Goal: Communication & Community: Share content

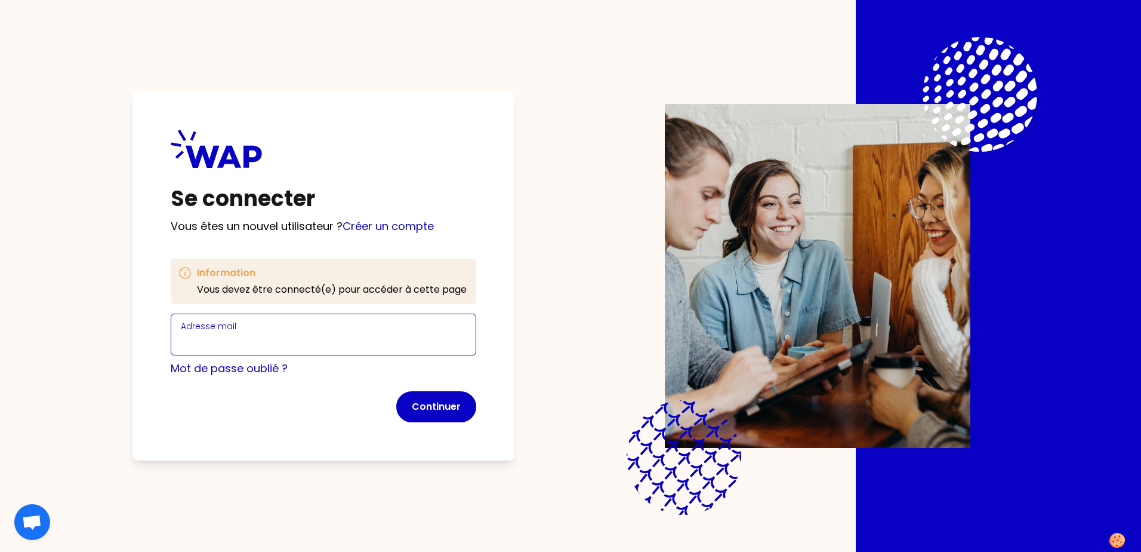
click at [220, 338] on input "Adresse mail" at bounding box center [323, 341] width 285 height 17
type input "[PERSON_NAME][EMAIL_ADDRESS][DOMAIN_NAME]"
click at [422, 409] on button "Continuer" at bounding box center [436, 406] width 80 height 31
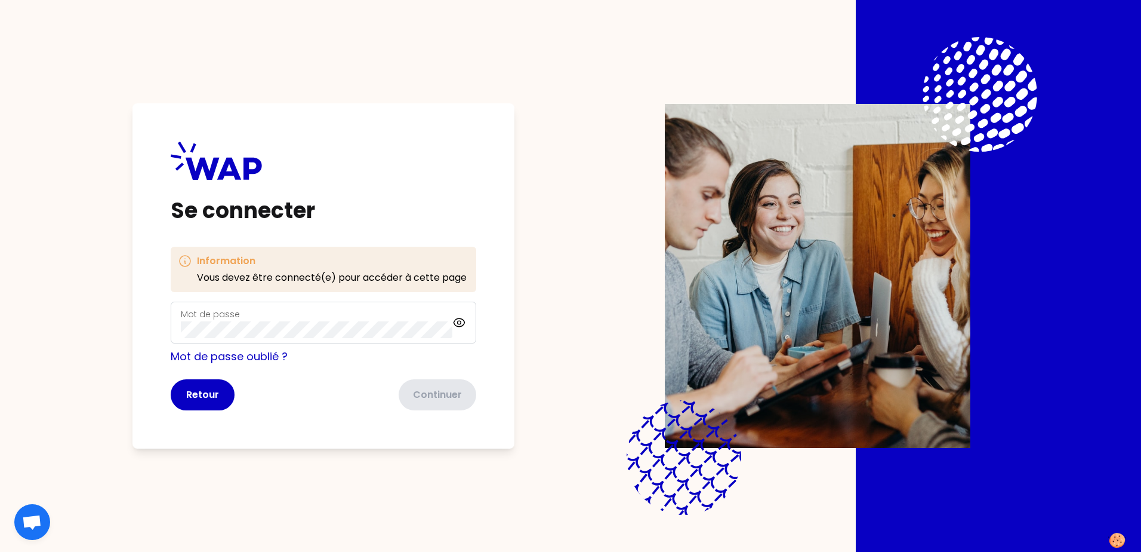
click at [255, 314] on div "Mot de passe" at bounding box center [317, 322] width 272 height 31
click button "Continuer" at bounding box center [436, 394] width 80 height 31
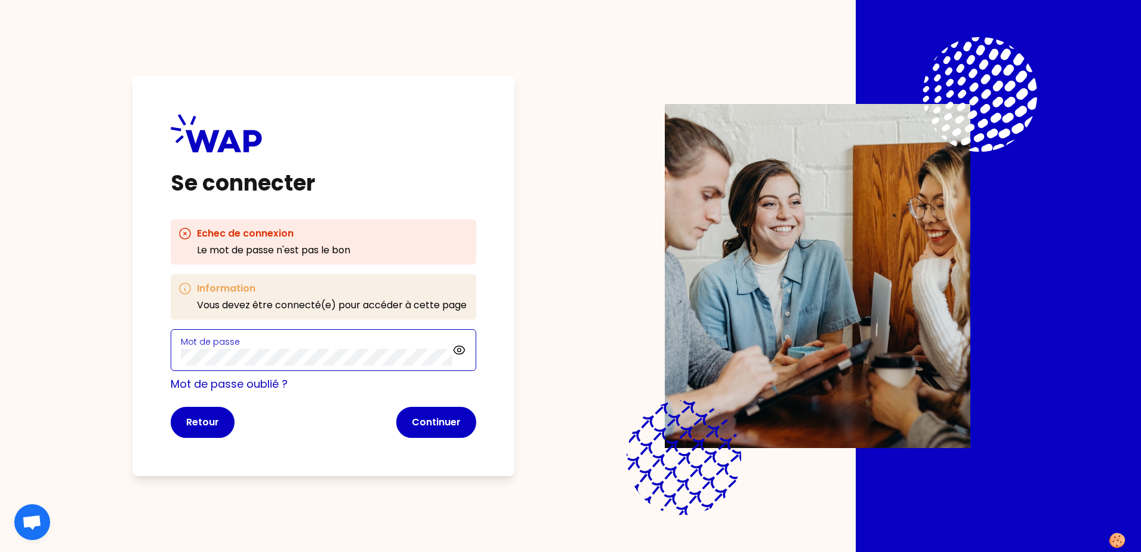
click at [170, 354] on div "Se connecter Echec de connexion Le mot de passe n'est pas le bon Information Vo…" at bounding box center [324, 276] width 382 height 400
click at [247, 386] on link "Mot de passe oublié ?" at bounding box center [229, 383] width 117 height 15
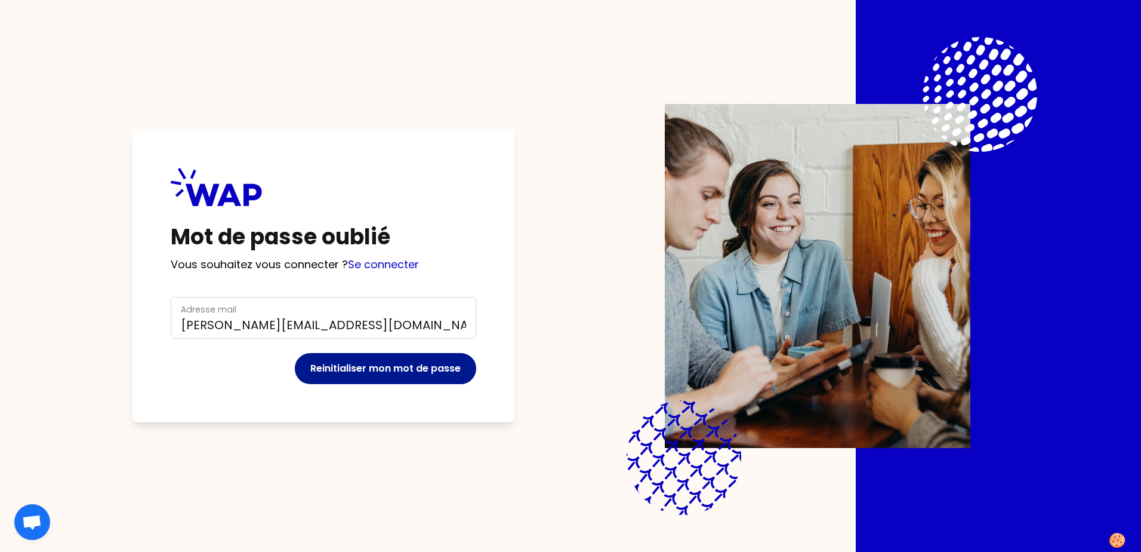
click at [326, 371] on button "Reinitialiser mon mot de passe" at bounding box center [385, 368] width 181 height 31
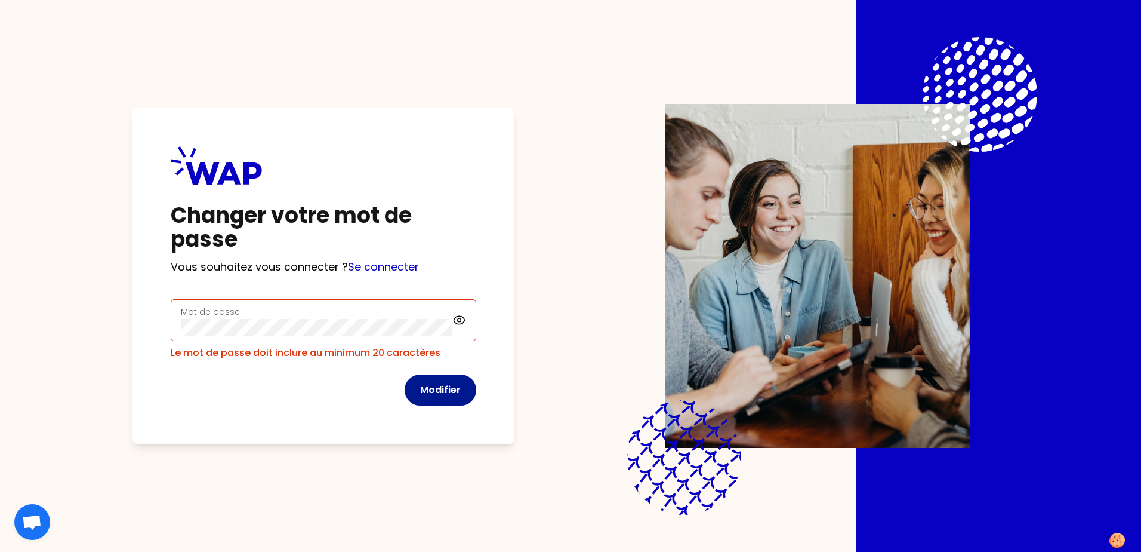
click at [429, 380] on button "Modifier" at bounding box center [441, 389] width 72 height 31
click at [84, 319] on div "Changer votre mot de passe Vous souhaitez vous connecter ? Se connecter Mot de …" at bounding box center [570, 276] width 988 height 552
click at [155, 326] on div "Changer votre mot de passe Vous souhaitez vous connecter ? Se connecter Mot de …" at bounding box center [324, 275] width 382 height 335
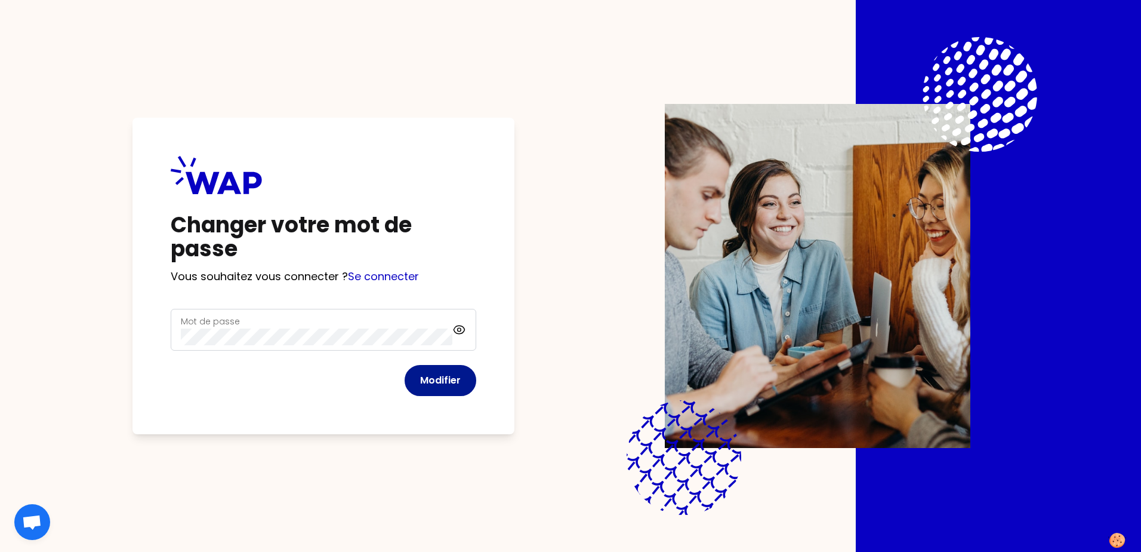
click at [446, 378] on button "Modifier" at bounding box center [441, 380] width 72 height 31
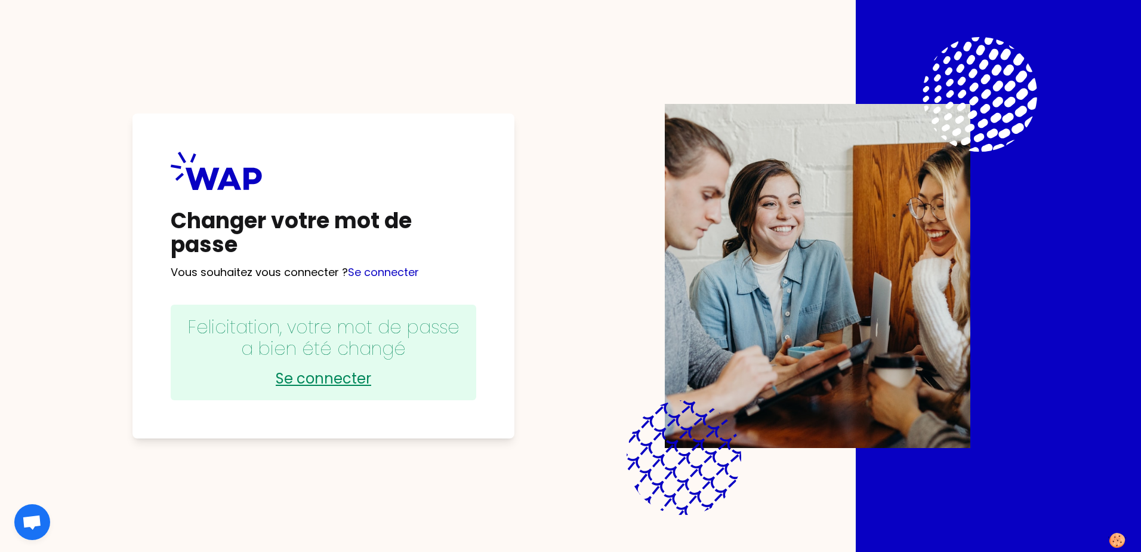
click at [292, 375] on link "Se connecter" at bounding box center [324, 378] width 282 height 19
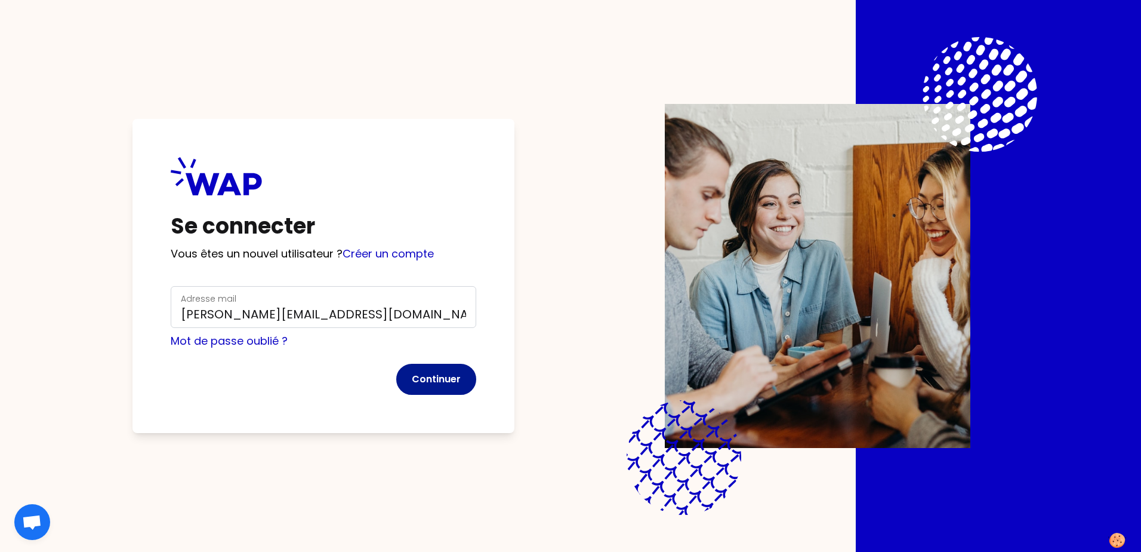
click at [423, 375] on button "Continuer" at bounding box center [436, 379] width 80 height 31
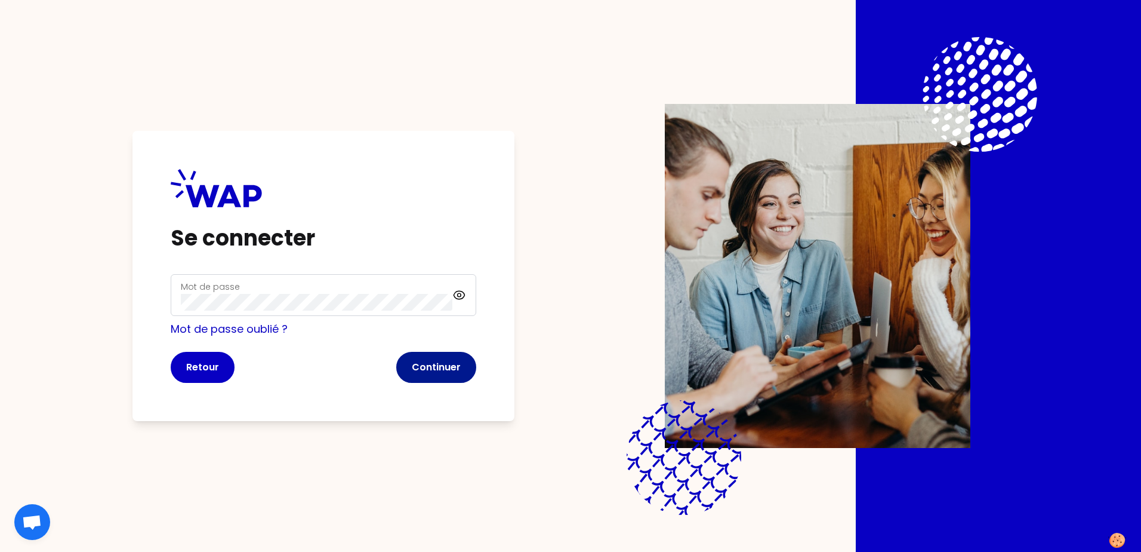
click at [423, 364] on button "Continuer" at bounding box center [436, 367] width 80 height 31
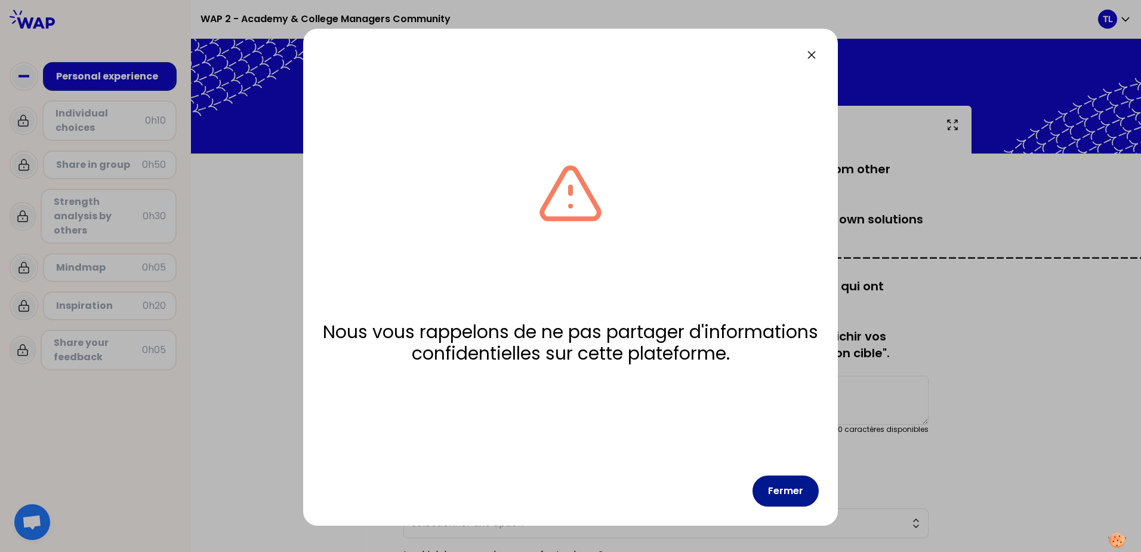
click at [783, 489] on button "Fermer" at bounding box center [786, 490] width 66 height 31
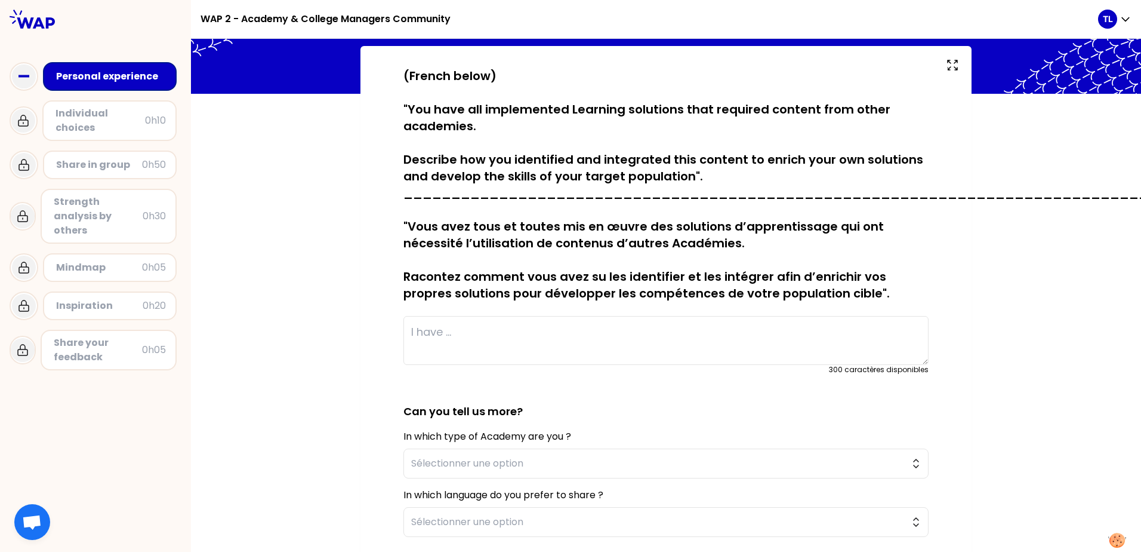
scroll to position [119, 0]
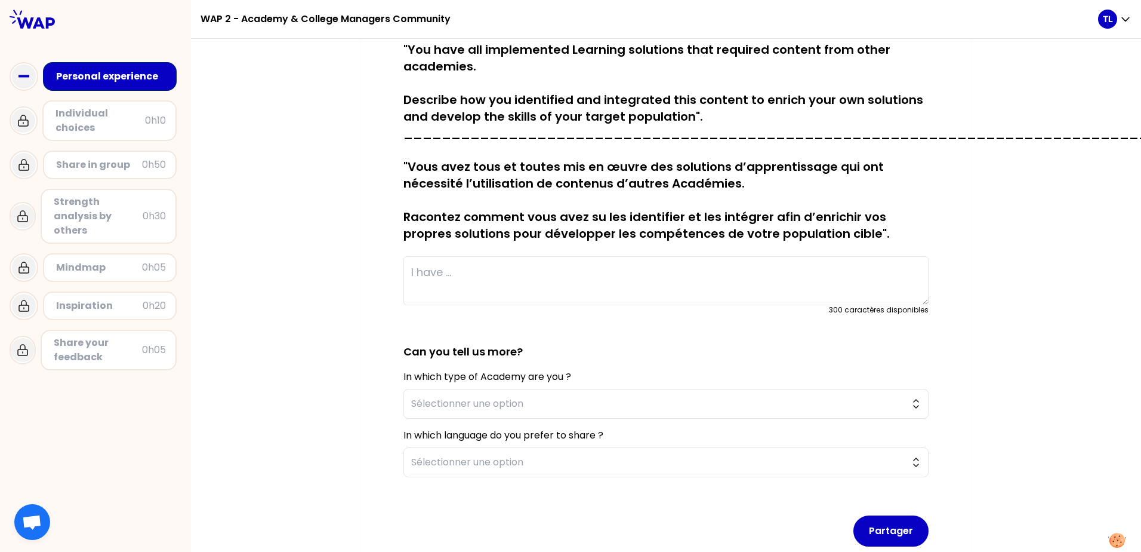
click at [476, 269] on textarea at bounding box center [666, 280] width 525 height 49
type textarea "I"
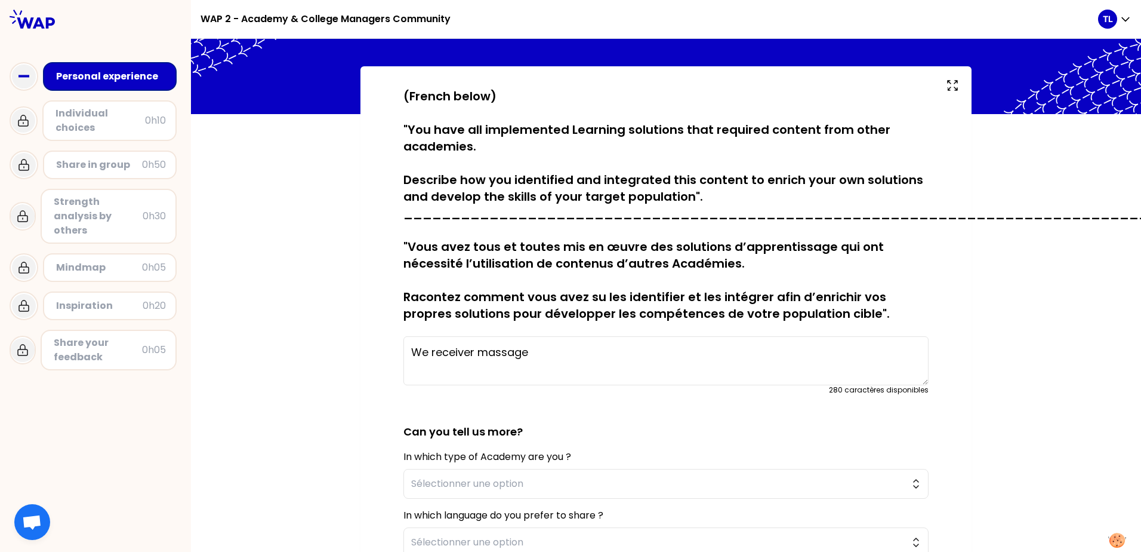
scroll to position [0, 0]
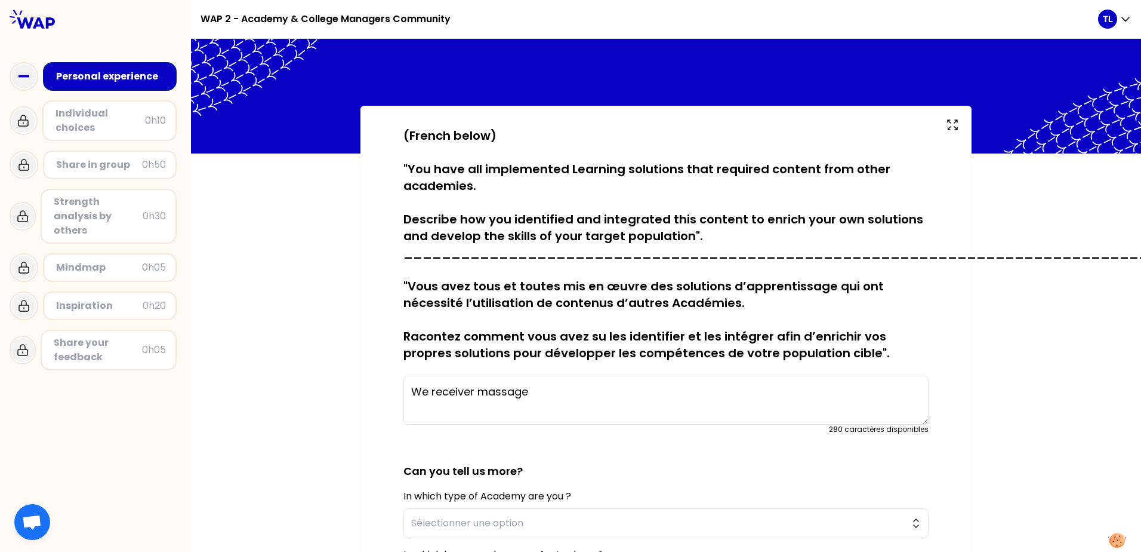
click at [528, 392] on textarea "We receiver massage" at bounding box center [666, 399] width 525 height 49
drag, startPoint x: 536, startPoint y: 392, endPoint x: 409, endPoint y: 389, distance: 127.2
click at [409, 389] on textarea "We receiver massage" at bounding box center [666, 399] width 525 height 49
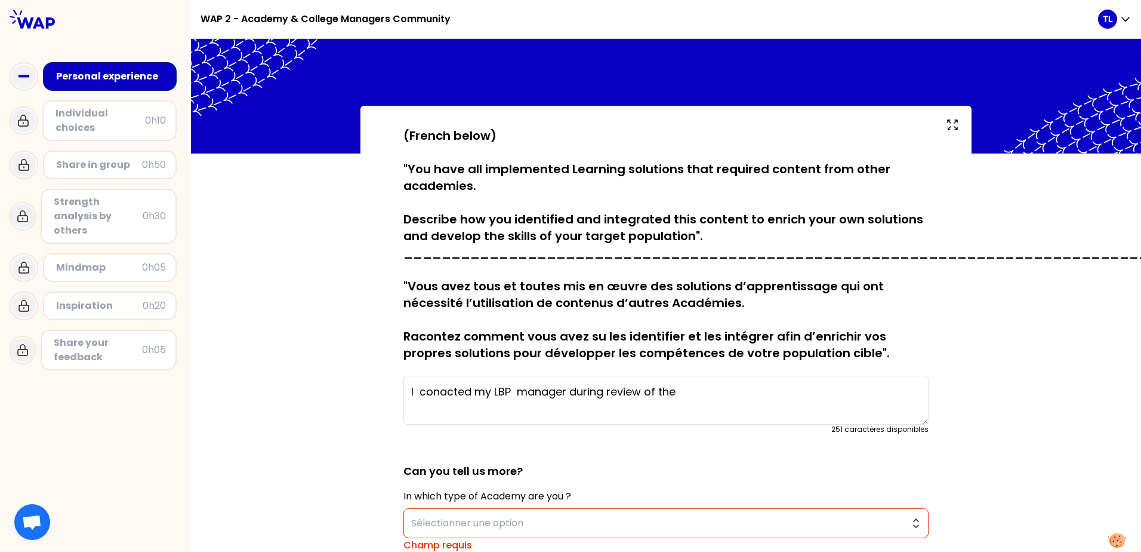
click at [439, 396] on textarea "I conacted my LBP manager during review of the" at bounding box center [666, 399] width 525 height 49
click at [690, 393] on textarea "I contacted my LBP manager during review of the" at bounding box center [666, 399] width 525 height 49
click at [474, 395] on textarea "I contacted my LBP manager during review of the learning need and we shared" at bounding box center [666, 399] width 525 height 49
drag, startPoint x: 472, startPoint y: 393, endPoint x: 392, endPoint y: 384, distance: 81.1
click at [389, 391] on div "sauvegardé (French below) "You have all implemented Learning solutions that req…" at bounding box center [665, 434] width 563 height 615
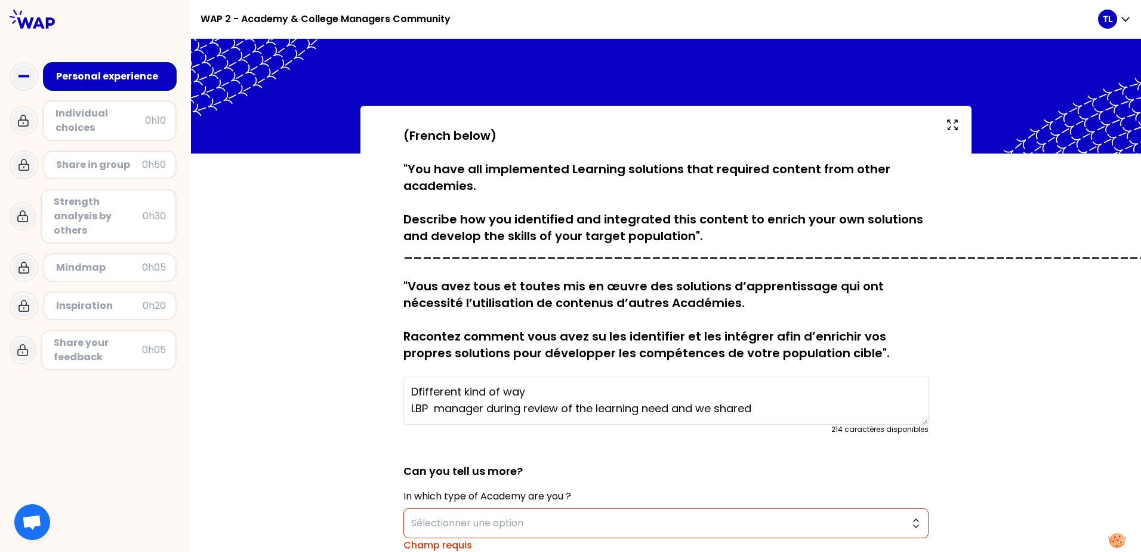
click at [486, 409] on textarea "Dfifferent kind of way LBP manager during review of the learning need and we sh…" at bounding box center [666, 399] width 525 height 49
click at [565, 407] on textarea "Dfifferent kind of way LBP manager during review of the learning need and we sh…" at bounding box center [666, 399] width 525 height 49
click at [408, 409] on textarea "Dfifferent kind of way LBP manager during review of the learning need and we sh…" at bounding box center [666, 399] width 525 height 49
click at [527, 408] on textarea "Dfifferent kind of way identify other learning LBP manager during review of the…" at bounding box center [666, 399] width 525 height 49
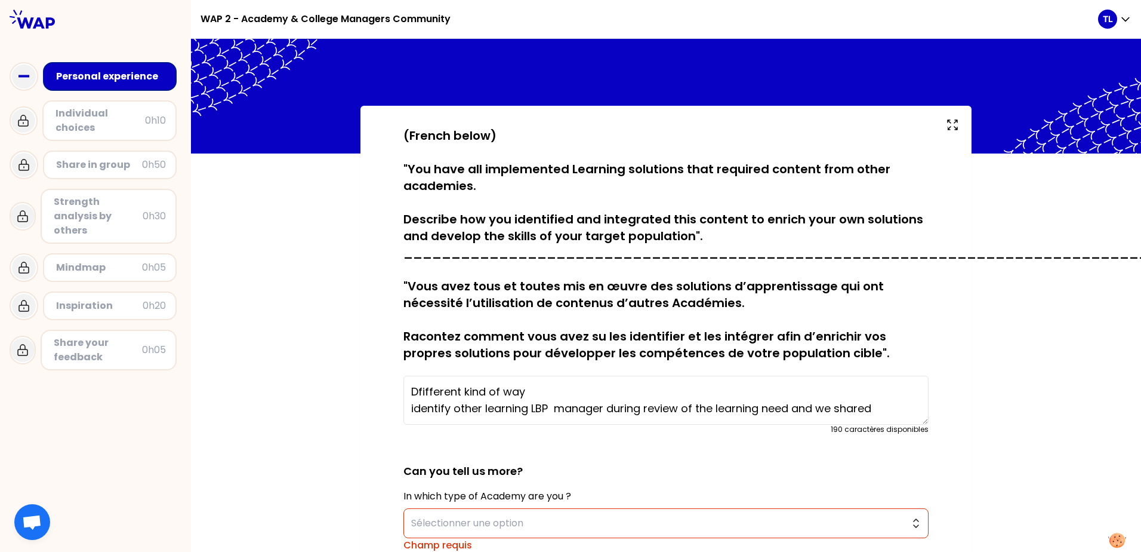
click at [527, 408] on textarea "Dfifferent kind of way identify other learning LBP manager during review of the…" at bounding box center [666, 399] width 525 height 49
drag, startPoint x: 757, startPoint y: 407, endPoint x: 815, endPoint y: 409, distance: 58.5
click at [891, 409] on textarea "Dfifferent kind of way identify other learning contant with LBP manager during …" at bounding box center [666, 399] width 525 height 49
drag, startPoint x: 735, startPoint y: 412, endPoint x: 728, endPoint y: 412, distance: 6.6
click at [732, 412] on textarea "Dfifferent kind of way identify other learning contant with LBP manager during …" at bounding box center [666, 399] width 525 height 49
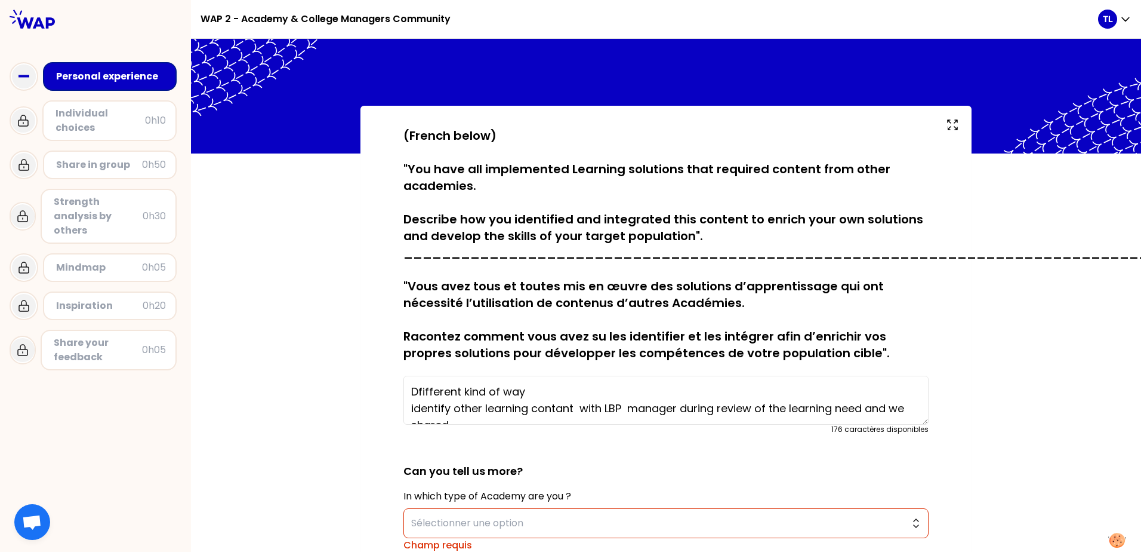
scroll to position [2, 0]
click at [713, 409] on textarea "Dfifferent kind of way identify other learning contant with LBP manager during …" at bounding box center [666, 399] width 525 height 49
click at [716, 407] on textarea "Dfifferent kind of way identify other learning contant with LBP manager during …" at bounding box center [666, 399] width 525 height 49
click at [797, 408] on textarea "Dfifferent kind of way identify other learning contant with LBP manager during …" at bounding box center [666, 399] width 525 height 49
drag, startPoint x: 799, startPoint y: 406, endPoint x: 878, endPoint y: 405, distance: 78.8
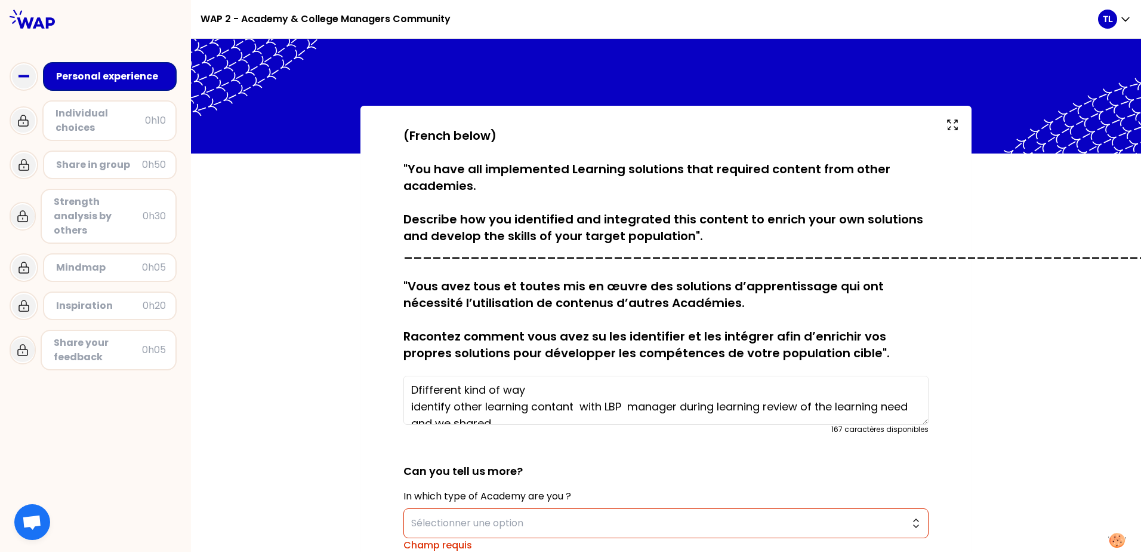
click at [878, 405] on textarea "Dfifferent kind of way identify other learning contant with LBP manager during …" at bounding box center [666, 399] width 525 height 49
click at [765, 411] on textarea "Dfifferent kind of way identify other learning contant with LBP manager during …" at bounding box center [666, 399] width 525 height 49
click at [762, 409] on textarea "Dfifferent kind of way identify other learning contant with LBP manager during …" at bounding box center [666, 399] width 525 height 49
click at [757, 408] on textarea "Dfifferent kind of way identify other learning contant with LBP manager during …" at bounding box center [666, 399] width 525 height 49
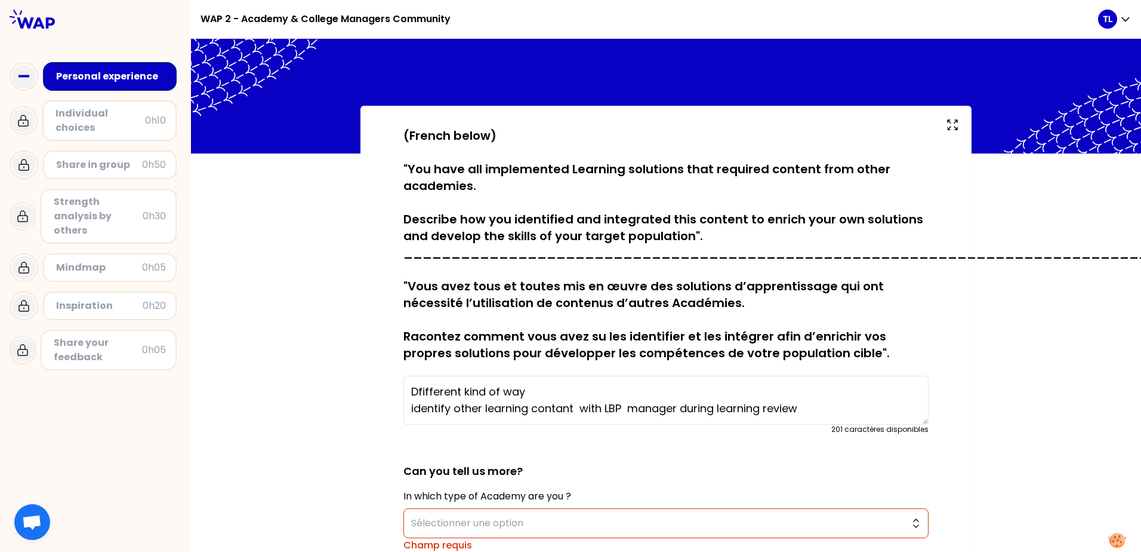
click at [448, 393] on textarea "Dfifferent kind of way identify other learning contant with LBP manager during …" at bounding box center [666, 399] width 525 height 49
click at [417, 392] on textarea "Dfifferent kind of way identify other learning contant with LBP manager during …" at bounding box center [666, 399] width 525 height 49
click at [446, 399] on textarea "Different kind of way identify other learning contant with LBP manager during l…" at bounding box center [666, 399] width 525 height 49
click at [559, 408] on textarea "Different kind of way identify other learning contant with LBP manager during l…" at bounding box center [666, 399] width 525 height 49
click at [812, 409] on textarea "Different kind of way identify other learning content with LBP manager during l…" at bounding box center [666, 399] width 525 height 49
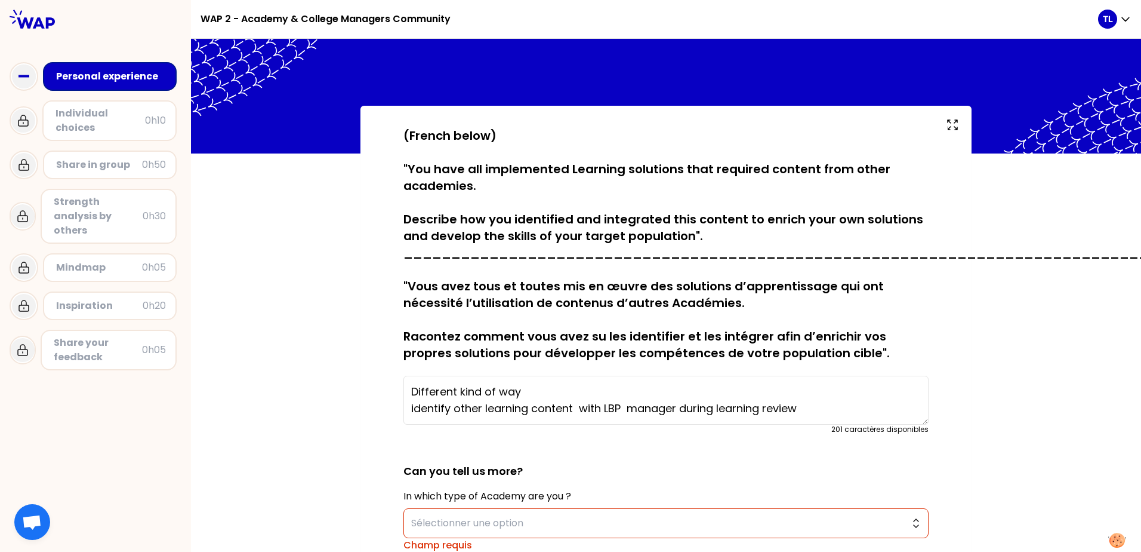
scroll to position [8, 0]
click at [568, 398] on textarea "Different kind of way identify other learning content with LBP manager during l…" at bounding box center [666, 399] width 525 height 49
drag, startPoint x: 568, startPoint y: 398, endPoint x: 378, endPoint y: 398, distance: 189.2
click at [378, 398] on div "sauvegardé (French below) "You have all implemented Learning solutions that req…" at bounding box center [666, 436] width 611 height 660
click at [457, 418] on textarea "Different kind of way - with LBP manager during learning review" at bounding box center [666, 399] width 525 height 49
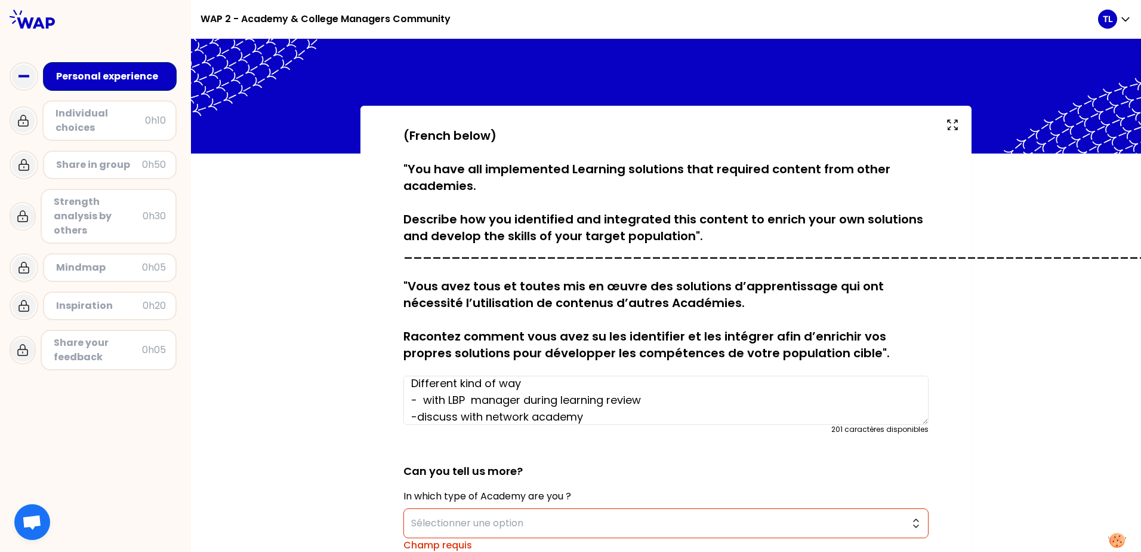
click at [580, 417] on textarea "Different kind of way - with LBP manager during learning review -discuss with n…" at bounding box center [666, 399] width 525 height 49
click at [480, 414] on textarea "Different kind of way - with LBP manager during learning review -discuss with n…" at bounding box center [666, 399] width 525 height 49
click at [594, 417] on textarea "Different kind of way - with LBP manager during learning review -discuss with n…" at bounding box center [666, 399] width 525 height 49
click at [601, 395] on textarea "Different kind of way - with LBP manager during learning review -discuss with n…" at bounding box center [666, 399] width 525 height 49
click at [516, 384] on textarea "Different kind of way - with LBP manager during learning review -discuss with n…" at bounding box center [666, 399] width 525 height 49
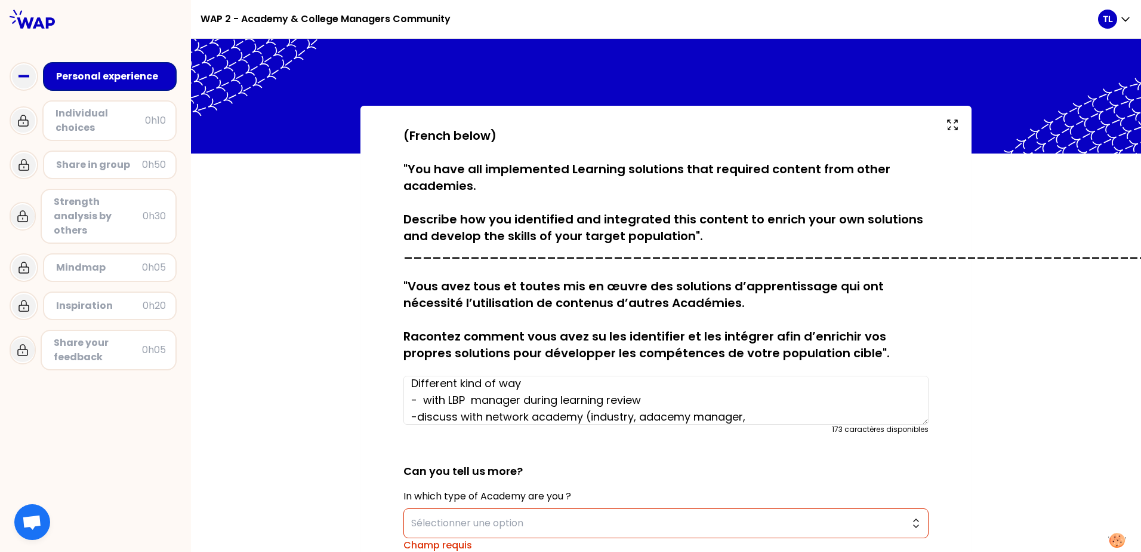
click at [418, 396] on textarea "Different kind of way - with LBP manager during learning review -discuss with n…" at bounding box center [666, 399] width 525 height 49
click at [569, 400] on textarea "Different kind of way - with LBP manager during learning review -discuss with n…" at bounding box center [666, 399] width 525 height 49
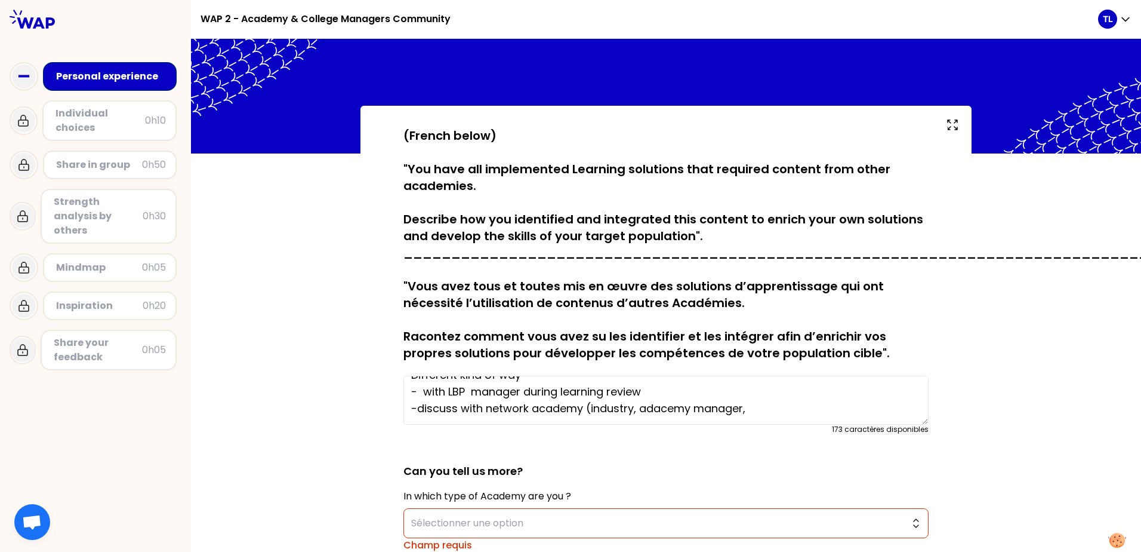
click at [419, 396] on textarea "Different kind of way - with LBP manager during learning review -discuss with n…" at bounding box center [666, 399] width 525 height 49
click at [578, 390] on textarea "Different kind of way - with LBP manager during learning review -discuss with n…" at bounding box center [666, 399] width 525 height 49
click at [546, 391] on textarea "Different kind of way - with LBP manager during learning review -discuss with n…" at bounding box center [666, 399] width 525 height 49
click at [604, 392] on textarea "Different kind of way - with LBP manager during learning review -discuss with n…" at bounding box center [666, 399] width 525 height 49
click at [648, 392] on textarea "Different kind of way - with LBP manager during learning review -discuss with n…" at bounding box center [666, 399] width 525 height 49
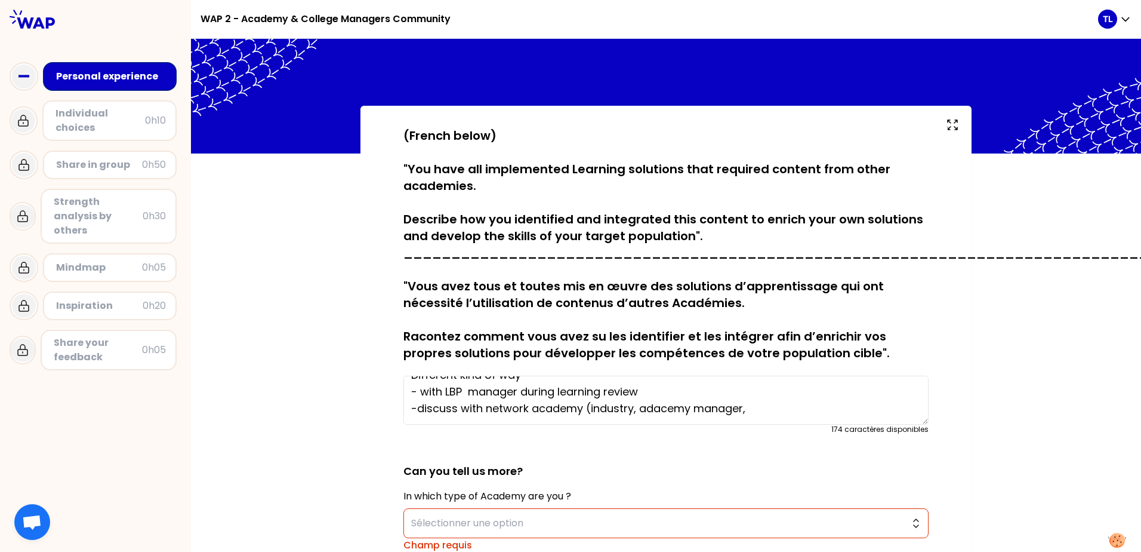
click at [600, 394] on textarea "Different kind of way - with LBP manager during learning review -discuss with n…" at bounding box center [666, 399] width 525 height 49
click at [600, 393] on textarea "Different kind of way - with LBP manager during learning review -discuss with n…" at bounding box center [666, 399] width 525 height 49
click at [648, 390] on textarea "Different kind of way - with LBP manager during learning review -discuss with n…" at bounding box center [666, 399] width 525 height 49
click at [440, 407] on textarea "Different kind of way - with LBP manager during learning review need -discuss w…" at bounding box center [666, 399] width 525 height 49
click at [741, 408] on textarea "Different kind of way - with LBP manager during learning review need -discuss w…" at bounding box center [666, 399] width 525 height 49
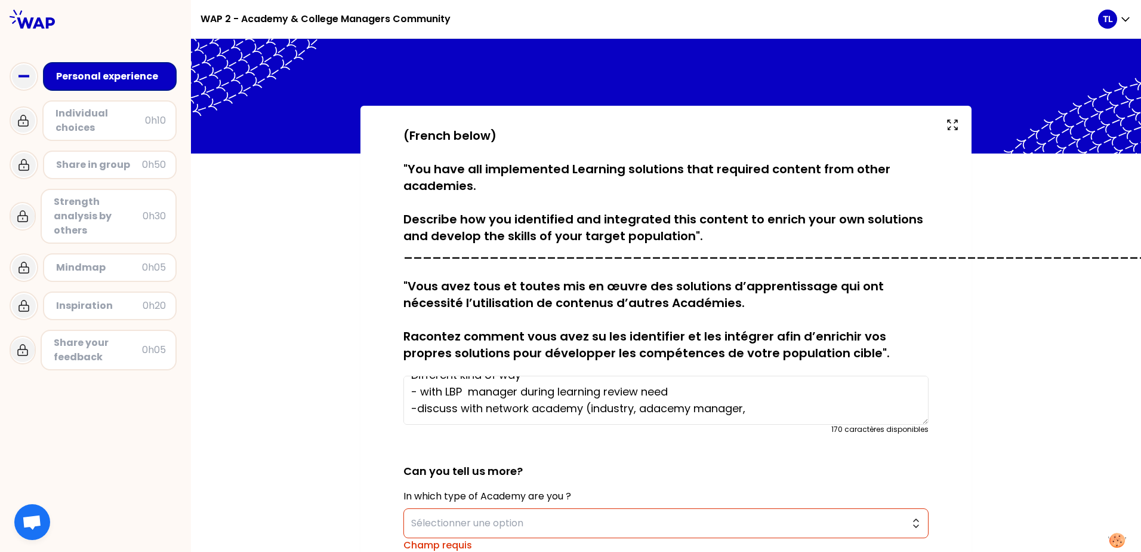
click at [746, 408] on textarea "Different kind of way - with LBP manager during learning review need -discuss w…" at bounding box center [666, 399] width 525 height 49
click at [749, 407] on textarea "Different kind of way - with LBP manager during learning review need -discuss w…" at bounding box center [666, 399] width 525 height 49
click at [744, 406] on textarea "Different kind of way - with LBP manager during learning review need -discuss w…" at bounding box center [666, 399] width 525 height 49
click at [740, 407] on textarea "Different kind of way - with LBP manager during learning review need -discuss w…" at bounding box center [666, 399] width 525 height 49
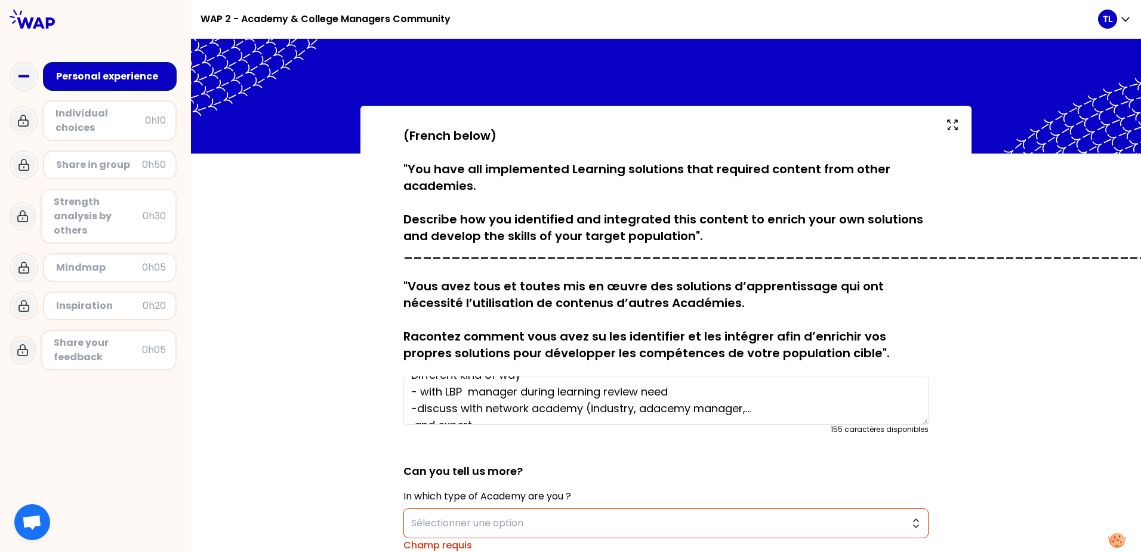
scroll to position [25, 0]
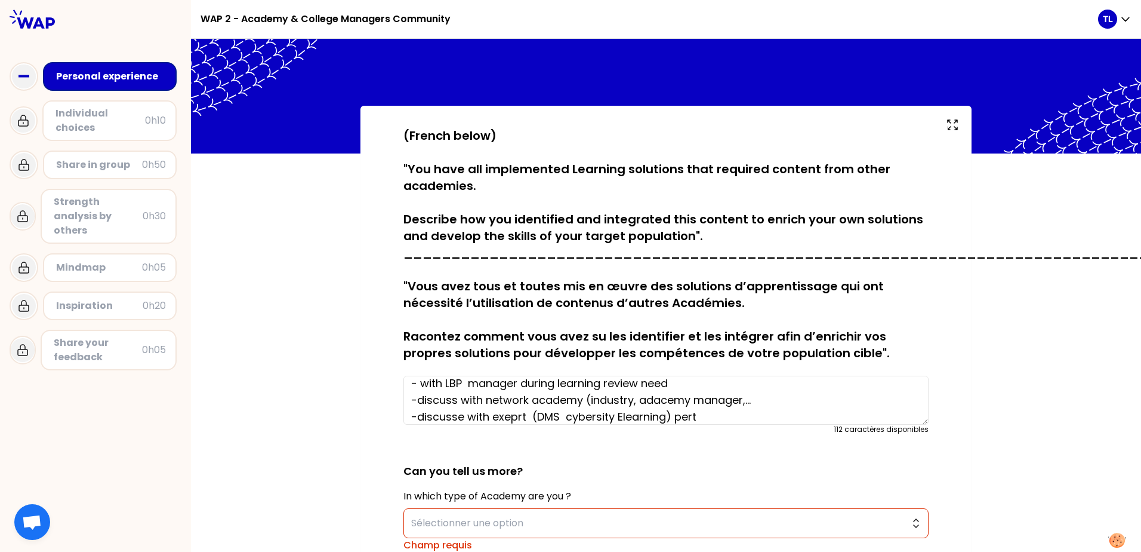
click at [507, 418] on textarea "Different kind of way - with LBP manager during learning review need -discuss w…" at bounding box center [666, 399] width 525 height 49
click at [563, 400] on textarea "Different kind of way - with LBP manager during learning review need -discuss w…" at bounding box center [666, 399] width 525 height 49
click at [519, 415] on textarea "Different kind of way - with LBP manager during learning review need -discuss w…" at bounding box center [666, 399] width 525 height 49
click at [562, 415] on textarea "Different kind of way - with LBP manager during learning review need -discuss w…" at bounding box center [666, 399] width 525 height 49
click at [597, 418] on textarea "Different kind of way - with LBP manager during learning review need -discuss w…" at bounding box center [666, 399] width 525 height 49
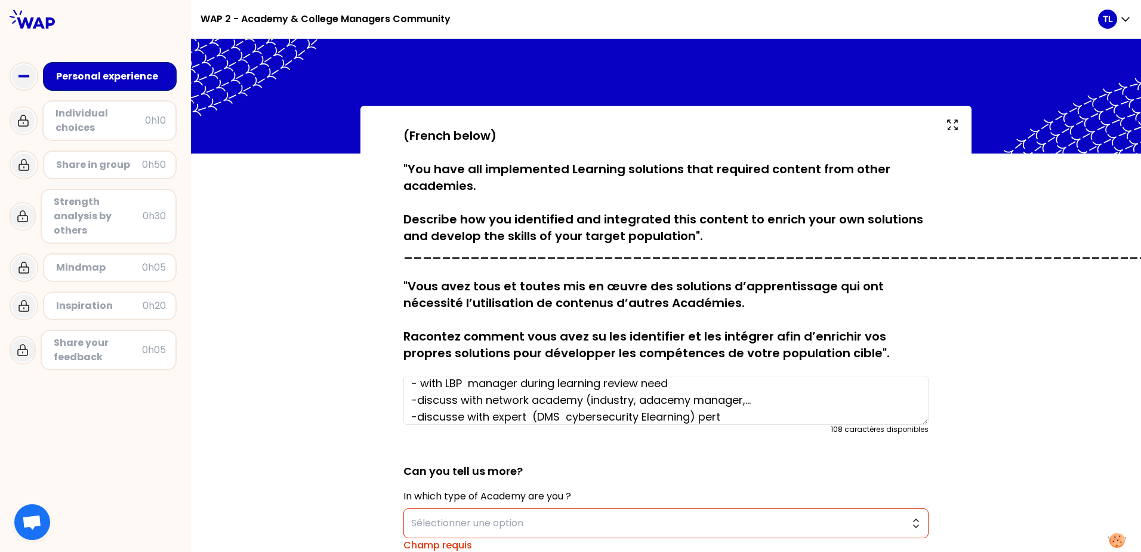
click at [734, 415] on textarea "Different kind of way - with LBP manager during learning review need -discuss w…" at bounding box center [666, 399] width 525 height 49
click at [723, 414] on textarea "Different kind of way - with LBP manager during learning review need -discuss w…" at bounding box center [666, 399] width 525 height 49
click at [582, 398] on textarea "Different kind of way - with LBP manager during learning review need -discuss w…" at bounding box center [666, 399] width 525 height 49
click at [627, 401] on textarea "Different kind of way - with LBP manager during learning review need -discuss w…" at bounding box center [666, 399] width 525 height 49
click at [818, 402] on textarea "Different kind of way - with LBP manager during learning review need -discuss w…" at bounding box center [666, 399] width 525 height 49
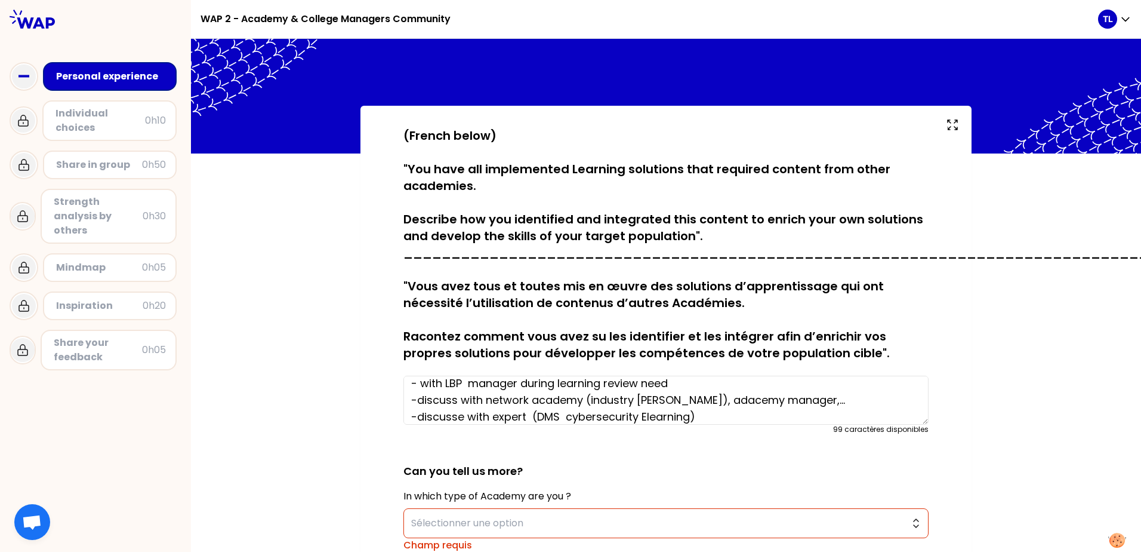
click at [821, 401] on textarea "Different kind of way - with LBP manager during learning review need -discuss w…" at bounding box center [666, 399] width 525 height 49
click at [901, 400] on textarea "Different kind of way - with LBP manager during learning review need -discuss w…" at bounding box center [666, 399] width 525 height 49
click at [478, 411] on textarea "Different kind of way - with LBP manager during learning review need -discuss w…" at bounding box center [666, 399] width 525 height 49
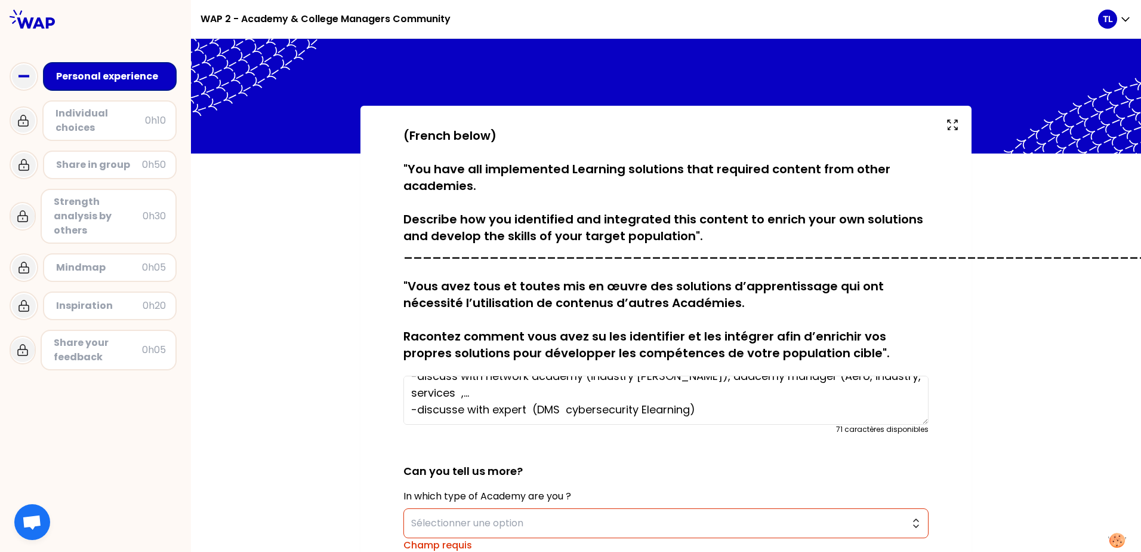
scroll to position [50, 0]
click at [738, 408] on textarea "Different kind of way - with LBP manager during learning review need -discuss w…" at bounding box center [666, 399] width 525 height 49
click at [460, 409] on textarea "Different kind of way - with LBP manager during learning review need -discuss w…" at bounding box center [666, 399] width 525 height 49
click at [706, 399] on textarea "Different kind of way - with LBP manager during learning review need -discuss w…" at bounding box center [666, 399] width 525 height 49
click at [706, 402] on textarea "Different kind of way - with LBP manager during learning review need -discuss w…" at bounding box center [666, 399] width 525 height 49
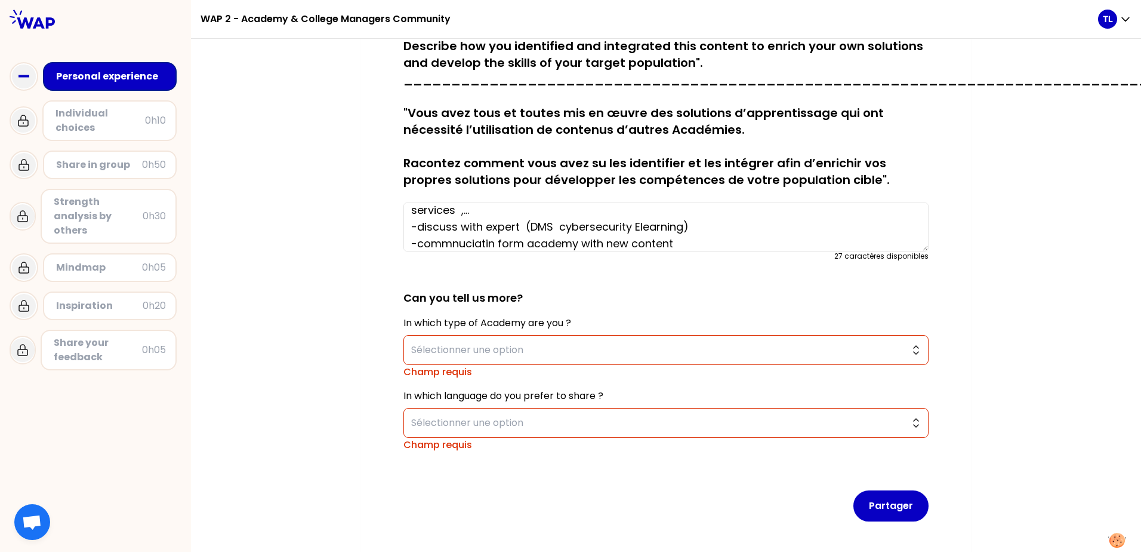
scroll to position [223, 0]
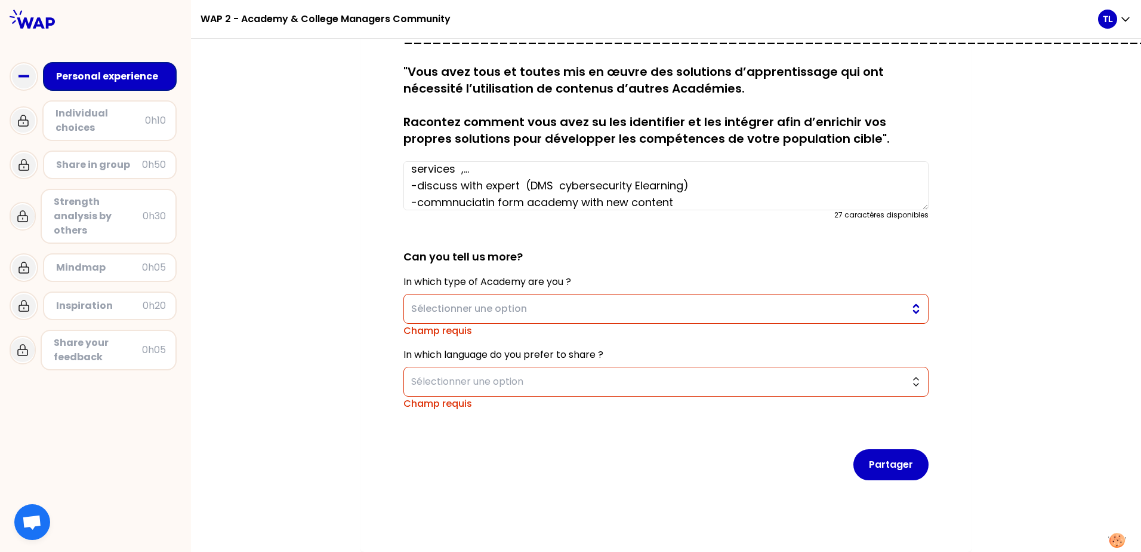
type textarea "Different kind of way - with LBP manager during learning review need -discuss w…"
click at [643, 307] on button "Sélectionner une option" at bounding box center [666, 309] width 525 height 30
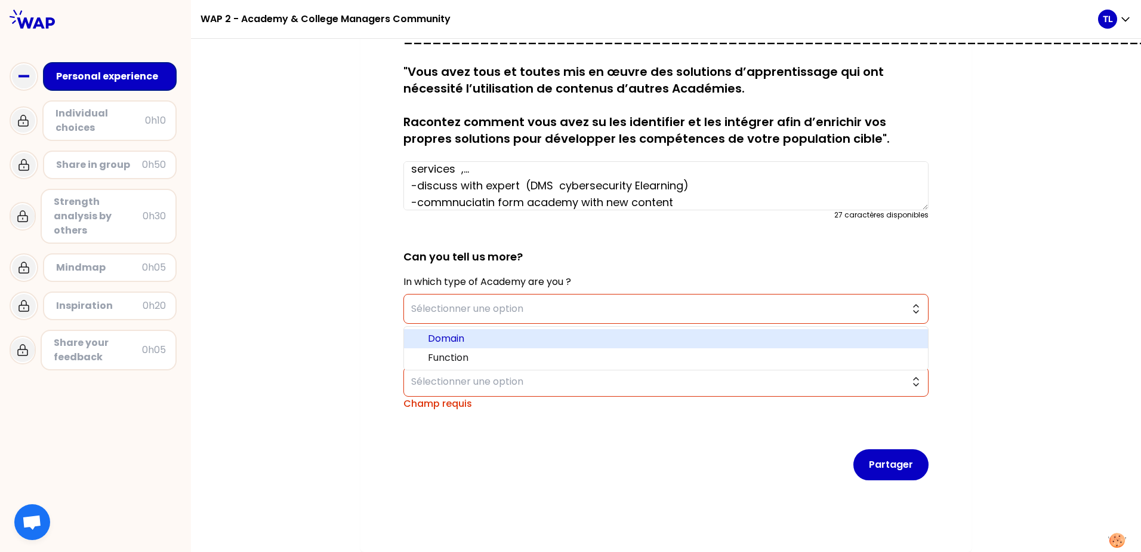
click at [471, 333] on span "Domain" at bounding box center [673, 338] width 491 height 14
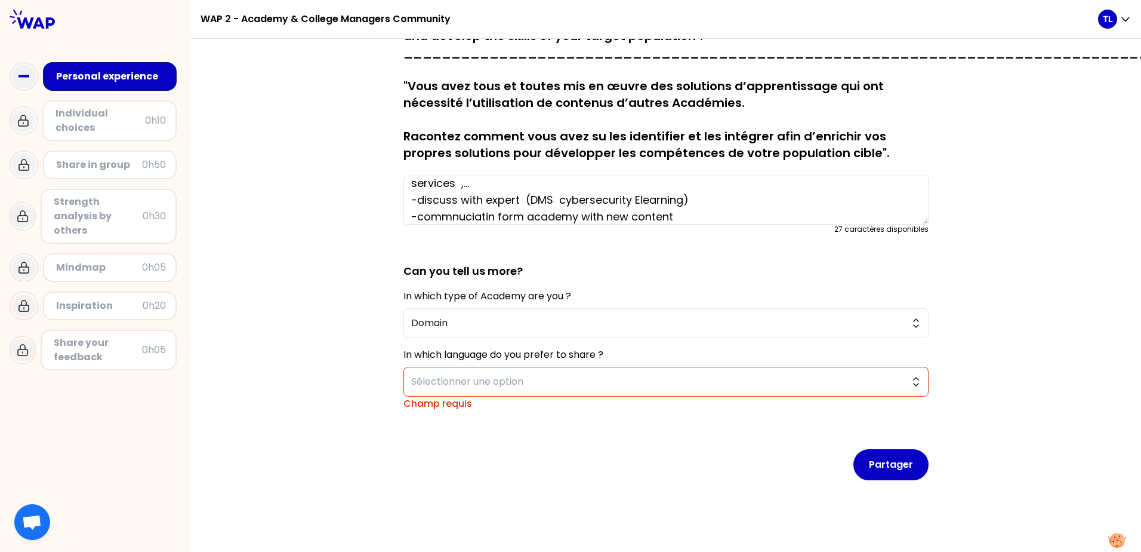
scroll to position [209, 0]
click at [519, 374] on span "Sélectionner une option" at bounding box center [657, 381] width 493 height 14
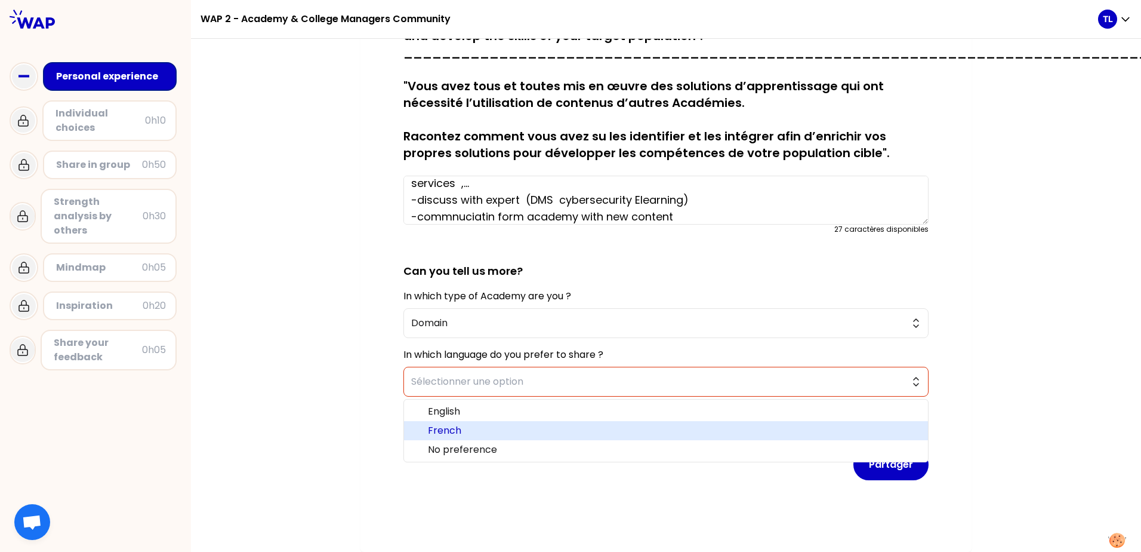
click at [454, 423] on span "French" at bounding box center [673, 430] width 491 height 14
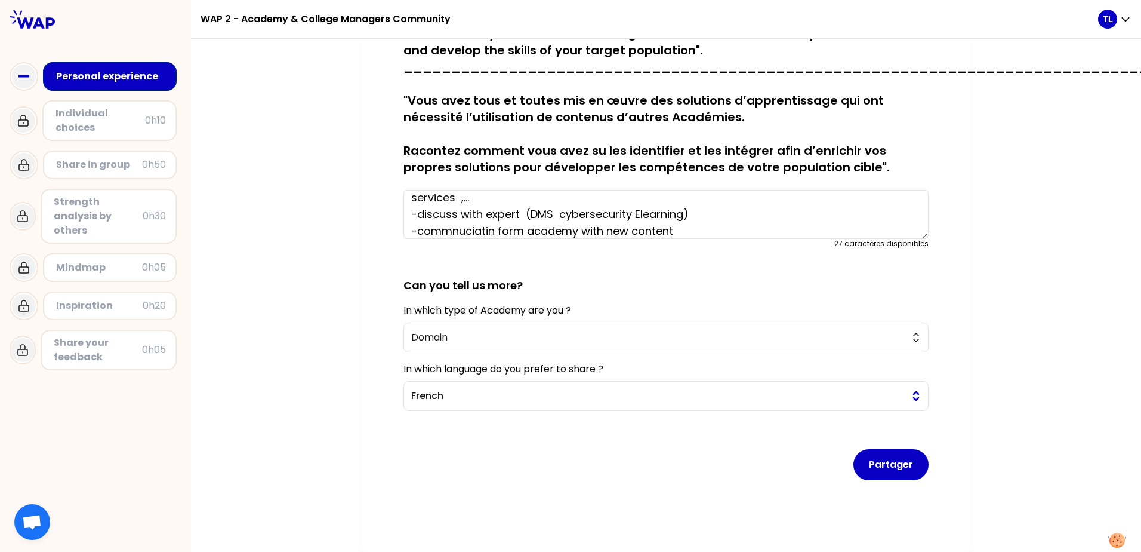
click at [531, 389] on span "French" at bounding box center [657, 396] width 493 height 14
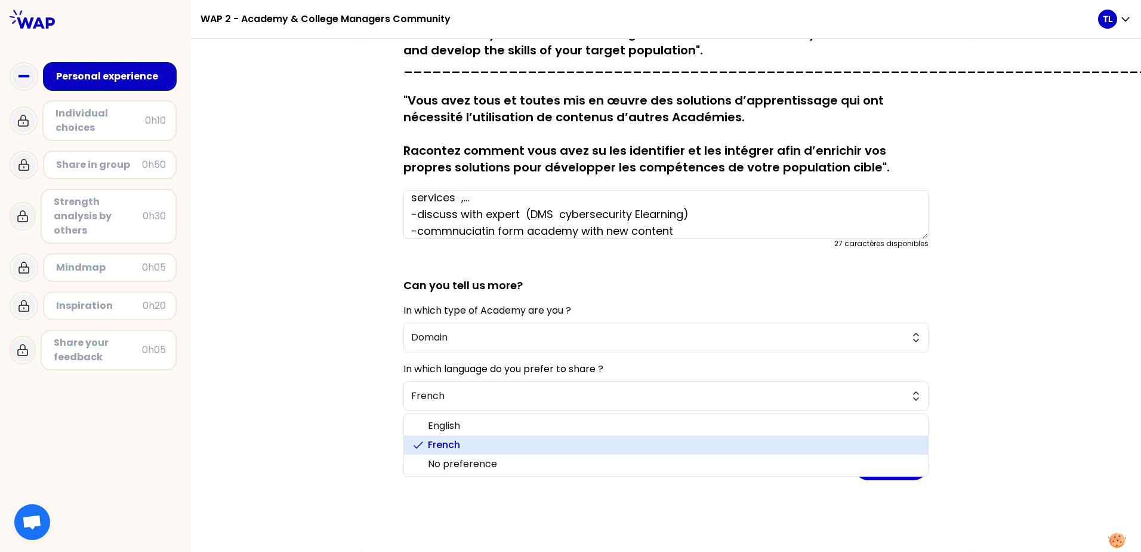
click at [319, 391] on div "sauvegardé (French below) "You have all implemented Learning solutions that req…" at bounding box center [666, 236] width 950 height 632
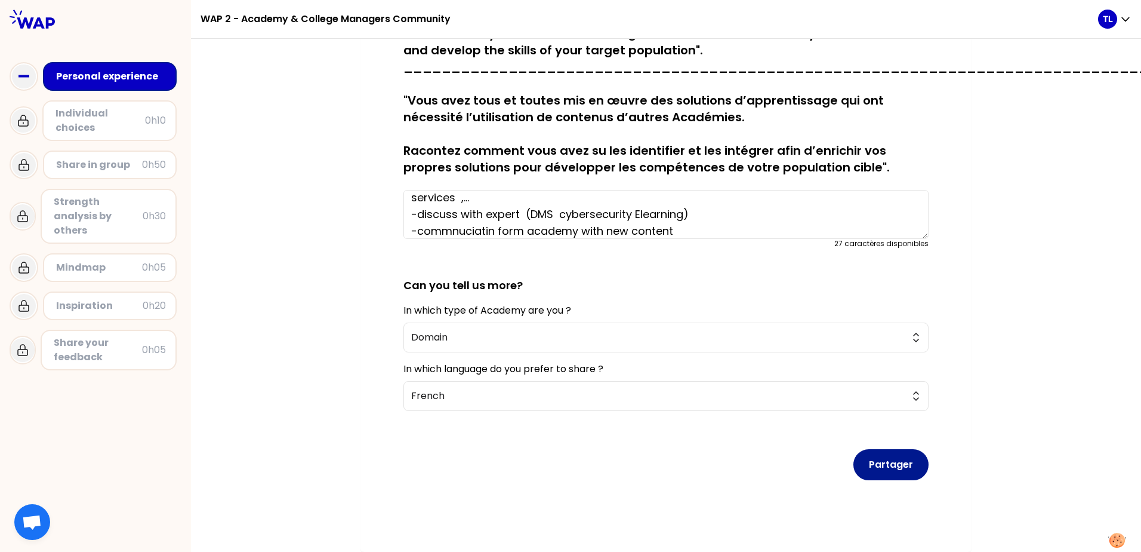
click at [865, 452] on button "Partager" at bounding box center [891, 464] width 75 height 31
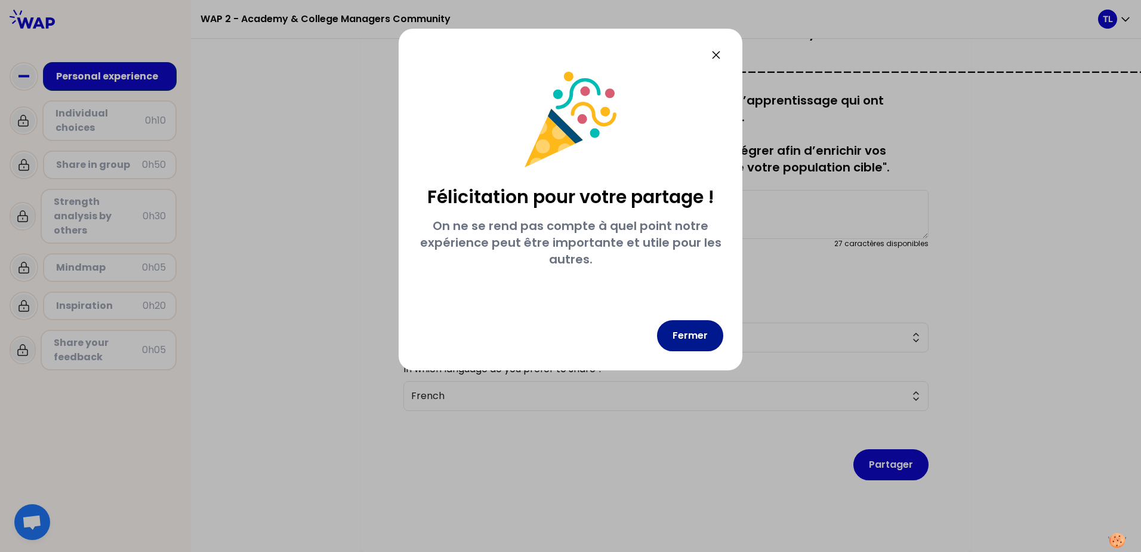
click at [689, 332] on button "Fermer" at bounding box center [690, 335] width 66 height 31
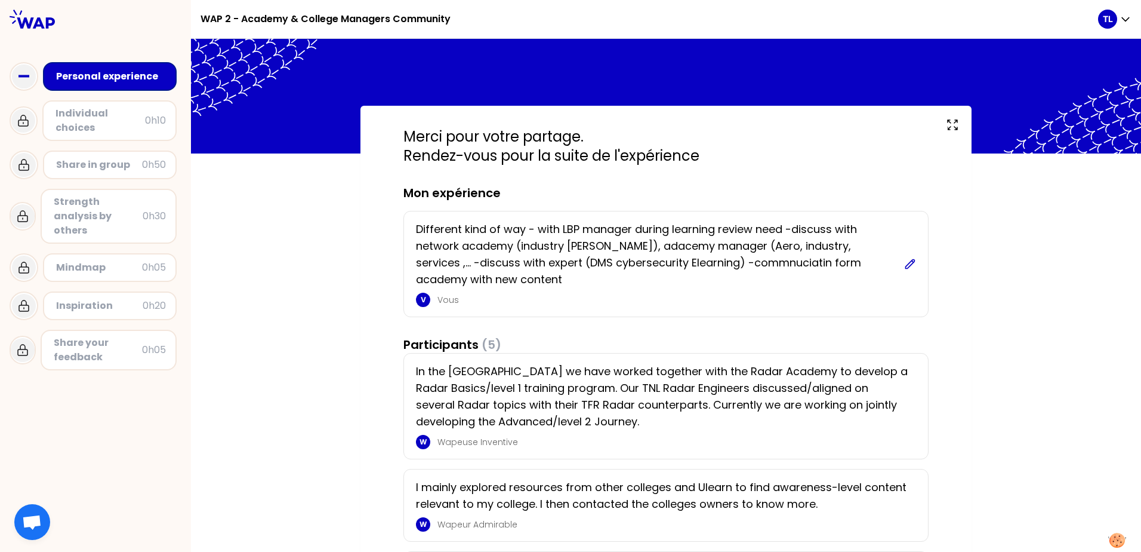
click at [904, 263] on icon at bounding box center [910, 264] width 12 height 12
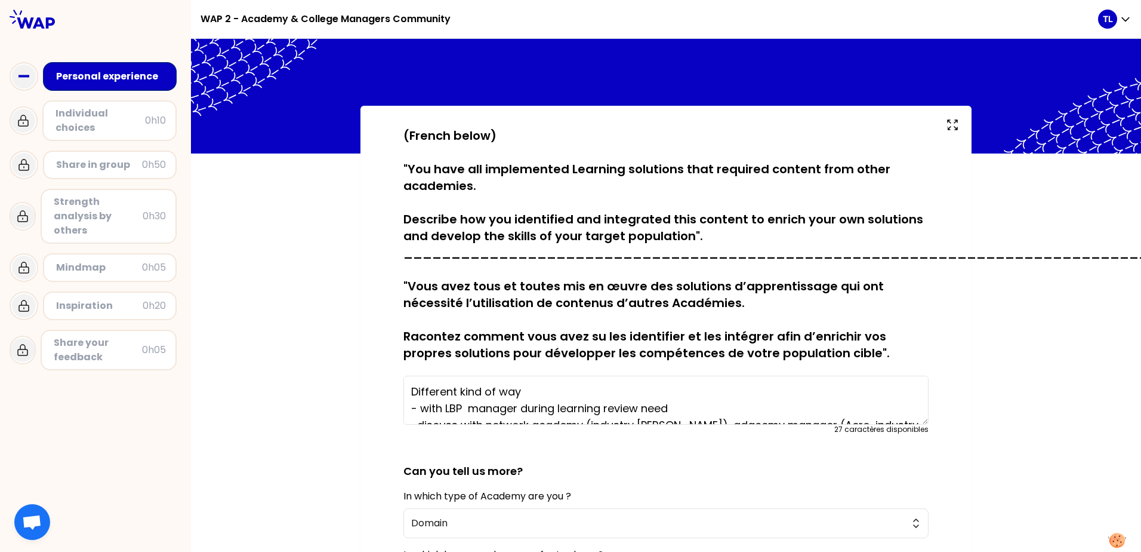
scroll to position [24, 0]
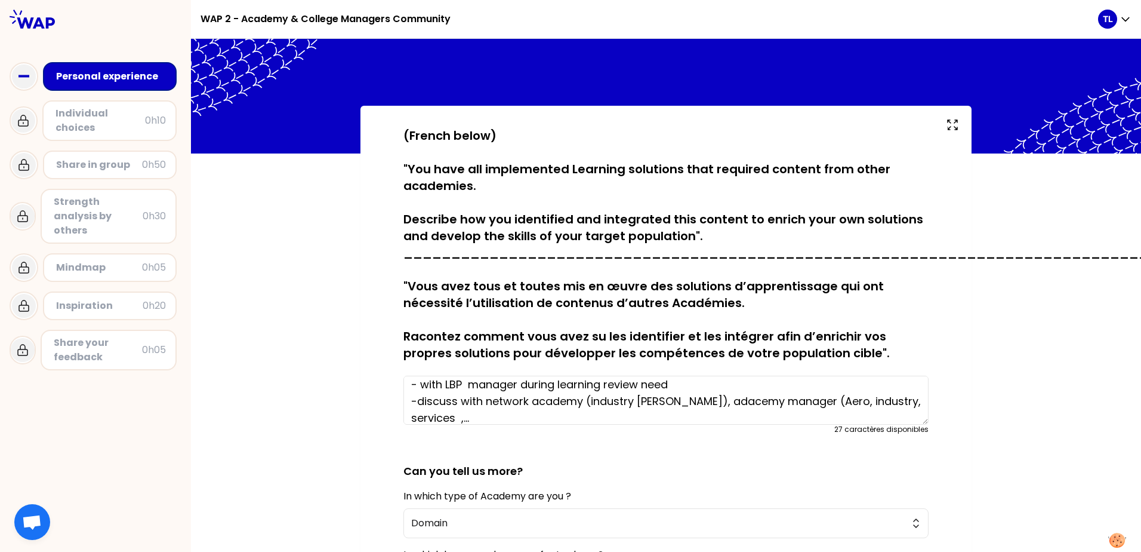
click at [691, 392] on textarea "Different kind of way - with LBP manager during learning review need -discuss w…" at bounding box center [666, 399] width 525 height 49
click at [747, 383] on textarea "Different kind of way - with LBP manager during learning review need (of cpours…" at bounding box center [666, 399] width 525 height 49
click at [695, 384] on textarea "Different kind of way - with LBP manager during learning review need (of cpours…" at bounding box center [666, 399] width 525 height 49
click at [689, 386] on textarea "Different kind of way - with LBP manager during learning review need (of course…" at bounding box center [666, 399] width 525 height 49
click at [677, 408] on textarea "Different kind of way - with LBP manager during learning review need (of course…" at bounding box center [666, 399] width 525 height 49
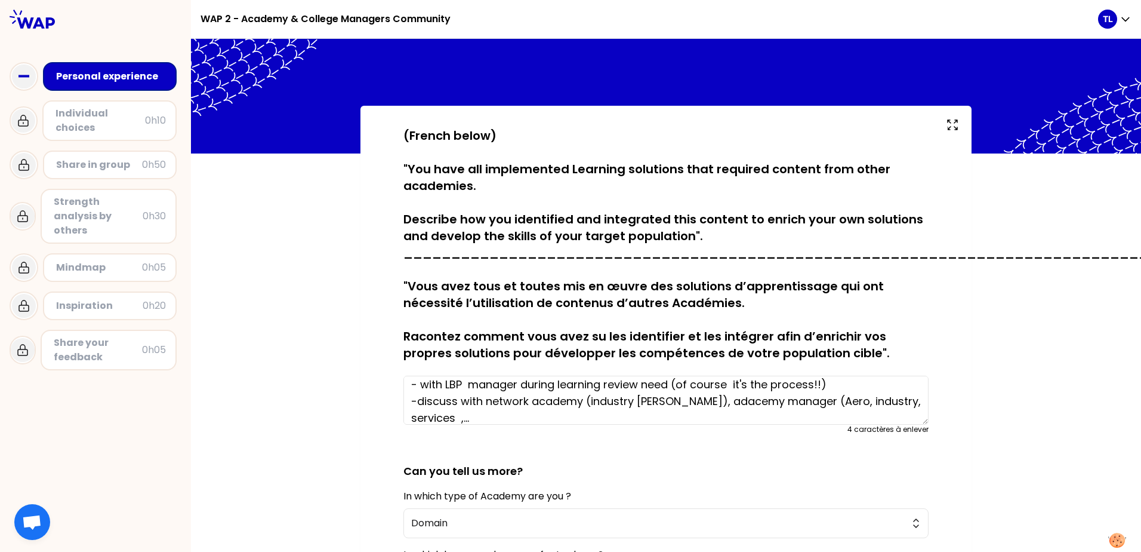
click at [685, 383] on textarea "Different kind of way - with LBP manager during learning review need (of course…" at bounding box center [666, 399] width 525 height 49
click at [710, 389] on textarea "Different kind of way - with LBP manager during learning review need (of course…" at bounding box center [666, 399] width 525 height 49
click at [685, 403] on textarea "Different kind of way - with LBP manager during learning review need (of course…" at bounding box center [666, 399] width 525 height 49
click at [454, 400] on textarea "Different kind of way - with LBP manager during learning review need (of course…" at bounding box center [666, 399] width 525 height 49
click at [626, 402] on textarea "Different kind of way - with LBP manager during learning review need (of course…" at bounding box center [666, 399] width 525 height 49
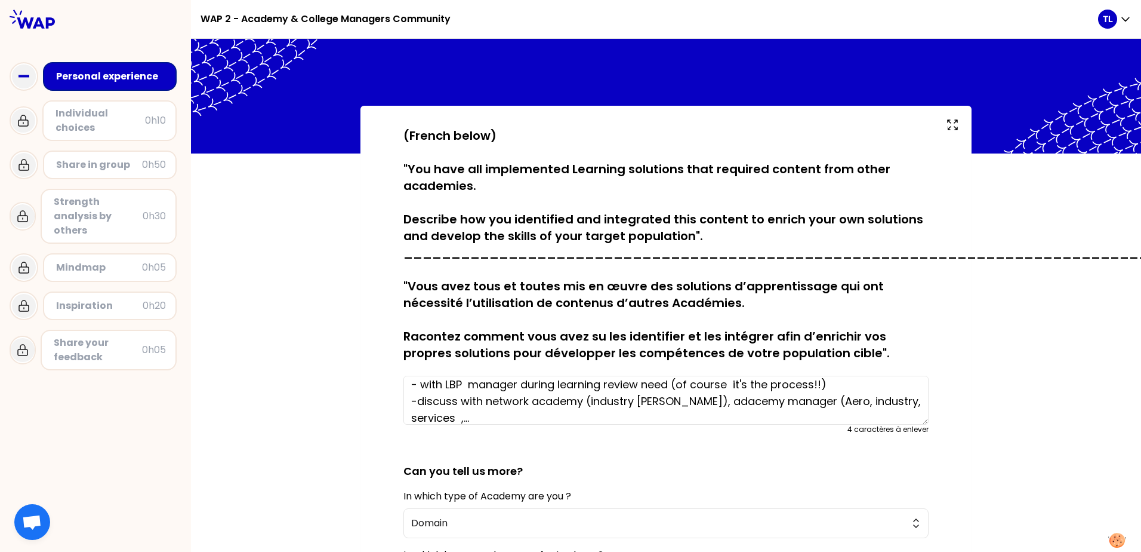
click at [630, 402] on textarea "Different kind of way - with LBP manager during learning review need (of course…" at bounding box center [666, 399] width 525 height 49
click at [629, 402] on textarea "Different kind of way - with LBP manager during learning review need (of course…" at bounding box center [666, 399] width 525 height 49
click at [610, 403] on textarea "Different kind of way - with LBP manager during learning review need (of course…" at bounding box center [666, 399] width 525 height 49
drag, startPoint x: 646, startPoint y: 398, endPoint x: 587, endPoint y: 399, distance: 59.1
click at [587, 399] on textarea "Different kind of way - with LBP manager during learning review need (of course…" at bounding box center [666, 399] width 525 height 49
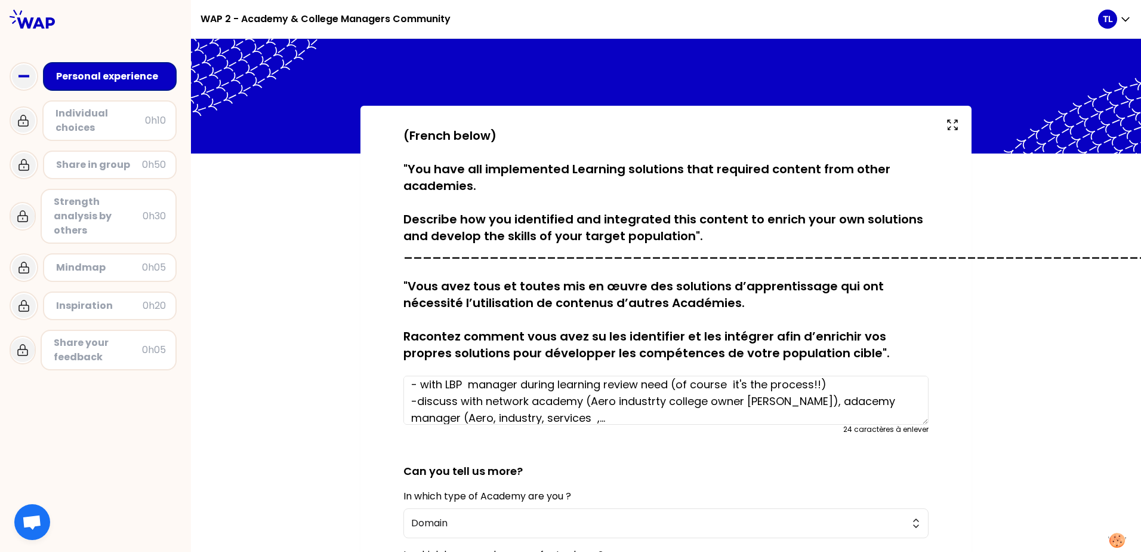
click at [738, 401] on textarea "Different kind of way - with LBP manager during learning review need (of course…" at bounding box center [666, 399] width 525 height 49
click at [741, 401] on textarea "Different kind of way - with LBP manager during learning review need (of course…" at bounding box center [666, 399] width 525 height 49
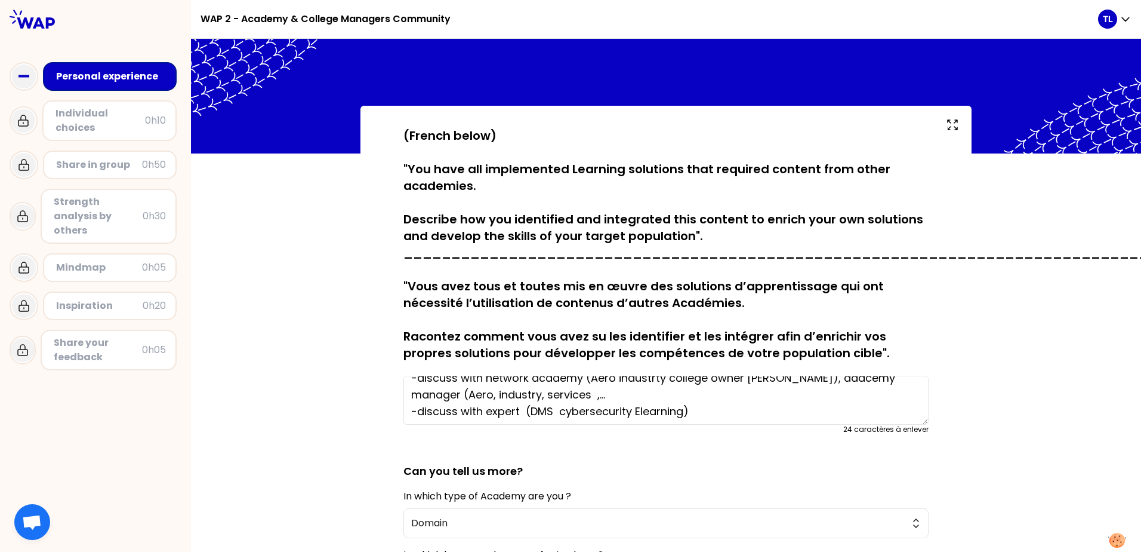
scroll to position [48, 0]
click at [589, 397] on textarea "Different kind of way - with LBP manager during learning review need (of course…" at bounding box center [666, 399] width 525 height 49
click at [604, 396] on textarea "Different kind of way - with LBP manager during learning review need (of course…" at bounding box center [666, 399] width 525 height 49
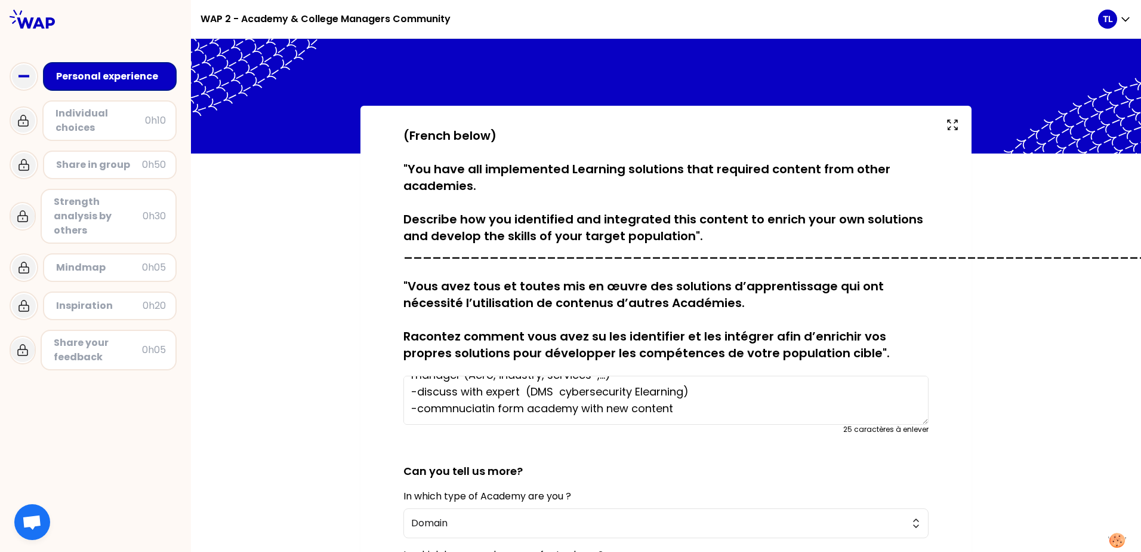
click at [514, 393] on textarea "Different kind of way - with LBP manager during learning review need (of course…" at bounding box center [666, 399] width 525 height 49
click at [516, 409] on textarea "Different kind of way - with LBP manager during learning review need (of course…" at bounding box center [666, 399] width 525 height 49
click at [535, 409] on textarea "Different kind of way - with LBP manager during learning review need (of course…" at bounding box center [666, 399] width 525 height 49
click at [600, 404] on textarea "Different kind of way - with LBP manager during learning review need (of course…" at bounding box center [666, 399] width 525 height 49
click at [531, 408] on textarea "Different kind of way - with LBP manager during learning review need (of course…" at bounding box center [666, 399] width 525 height 49
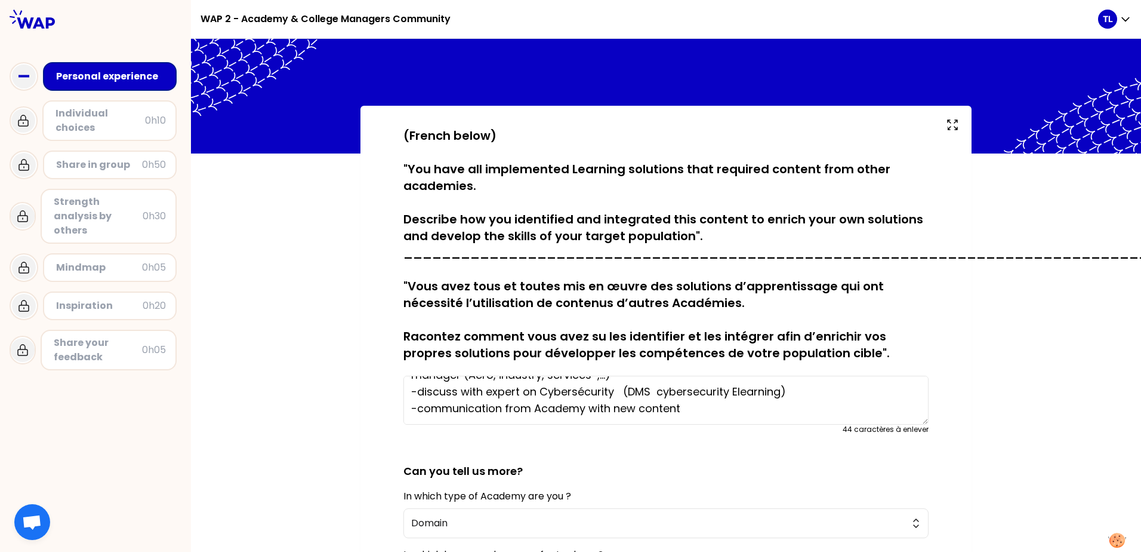
click at [692, 406] on textarea "Different kind of way - with LBP manager during learning review need (of course…" at bounding box center [666, 399] width 525 height 49
click at [655, 442] on form "sauvegardé (French below) "You have all implemented Learning solutions that req…" at bounding box center [666, 401] width 525 height 548
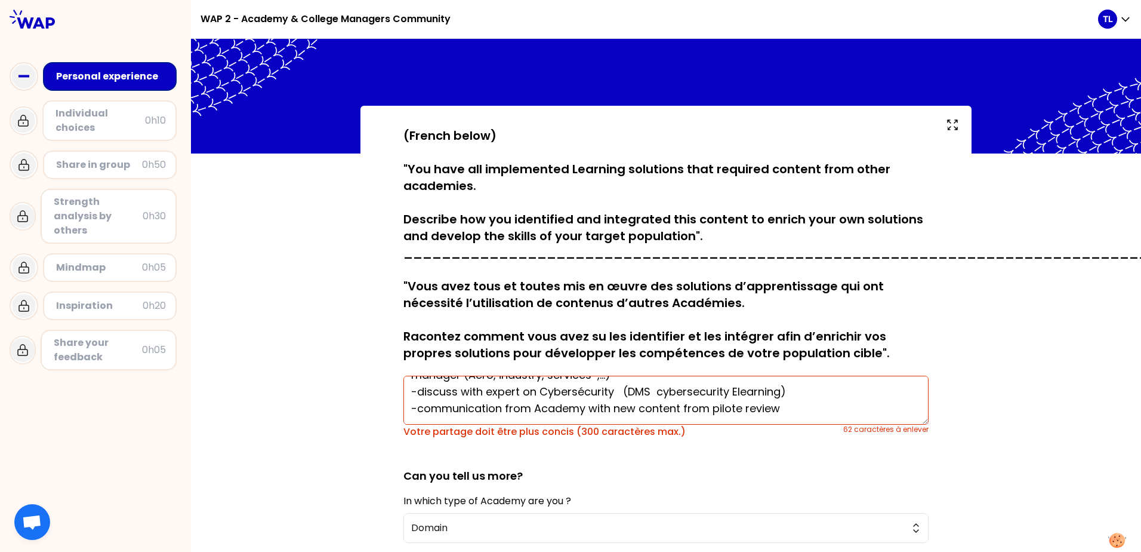
click at [690, 408] on textarea "Different kind of way - with LBP manager during learning review need (of course…" at bounding box center [666, 399] width 525 height 49
click at [643, 432] on div "Votre partage doit être plus concis (300 caractères max.)" at bounding box center [625, 431] width 442 height 14
click at [618, 406] on textarea "Different kind of way - with LBP manager during learning review need (of course…" at bounding box center [666, 399] width 525 height 49
click at [521, 405] on textarea "Different kind of way - with LBP manager during learning review need (of course…" at bounding box center [666, 399] width 525 height 49
click at [626, 409] on textarea "Different kind of way - with LBP manager during learning review need (of course…" at bounding box center [666, 399] width 525 height 49
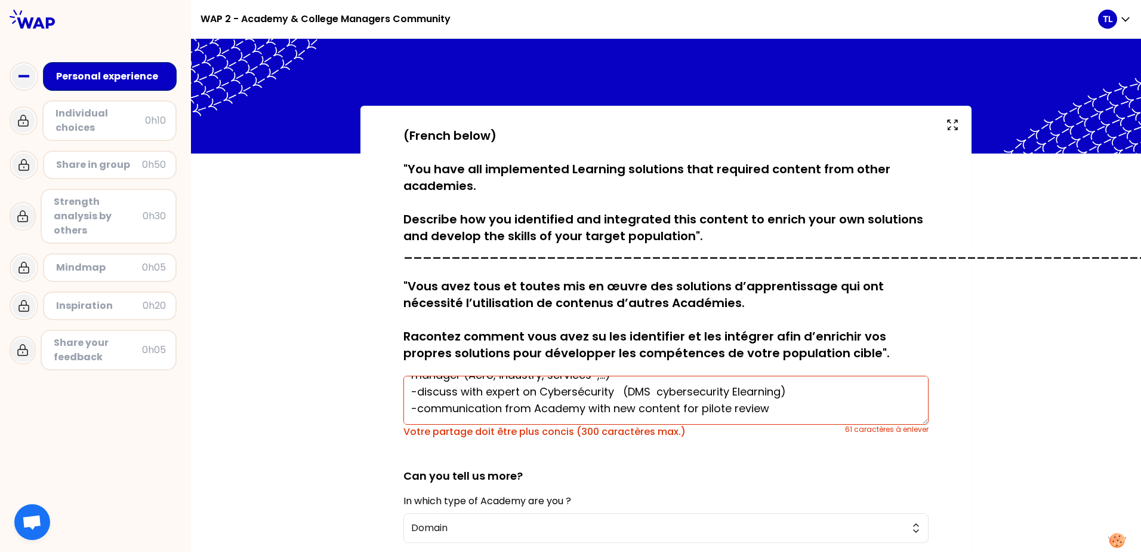
click at [680, 407] on textarea "Different kind of way - with LBP manager during learning review need (of course…" at bounding box center [666, 399] width 525 height 49
drag, startPoint x: 680, startPoint y: 407, endPoint x: 778, endPoint y: 408, distance: 97.9
click at [778, 408] on textarea "Different kind of way - with LBP manager during learning review need (of course…" at bounding box center [666, 399] width 525 height 49
drag, startPoint x: 762, startPoint y: 409, endPoint x: 680, endPoint y: 408, distance: 81.8
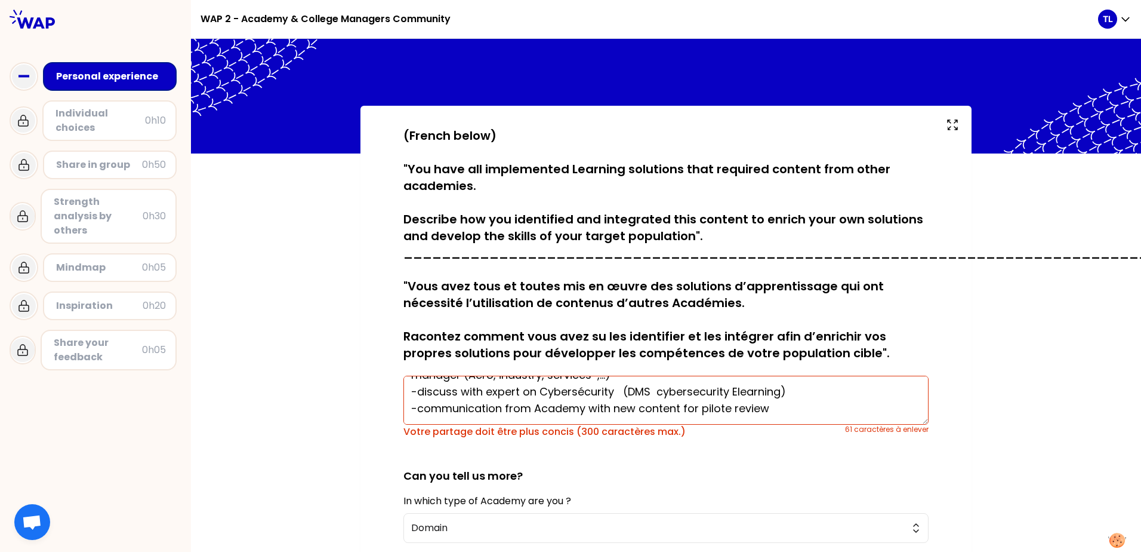
click at [680, 408] on textarea "Different kind of way - with LBP manager during learning review need (of course…" at bounding box center [666, 399] width 525 height 49
click at [682, 408] on textarea "Different kind of way - with LBP manager during learning review need (of course…" at bounding box center [666, 399] width 525 height 49
click at [614, 392] on textarea "Different kind of way - with LBP manager during learning review need (of course…" at bounding box center [666, 399] width 525 height 49
click at [612, 392] on textarea "Different kind of way - with LBP manager during learning review need (of course…" at bounding box center [666, 399] width 525 height 49
click at [442, 393] on textarea "Different kind of way - with LBP manager during learning review need (of course…" at bounding box center [666, 399] width 525 height 49
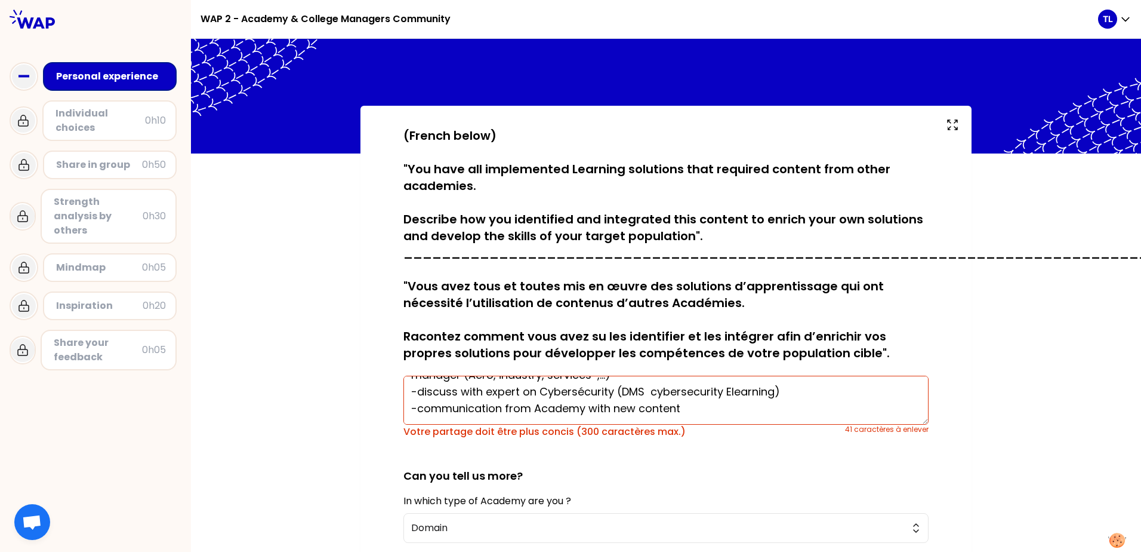
click at [466, 393] on textarea "Different kind of way - with LBP manager during learning review need (of course…" at bounding box center [666, 399] width 525 height 49
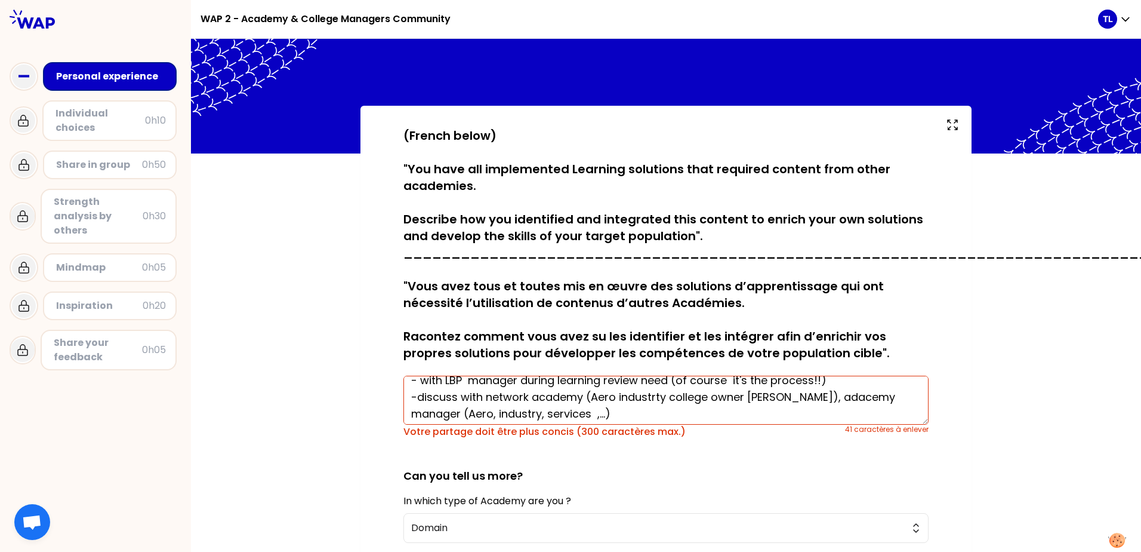
scroll to position [7, 0]
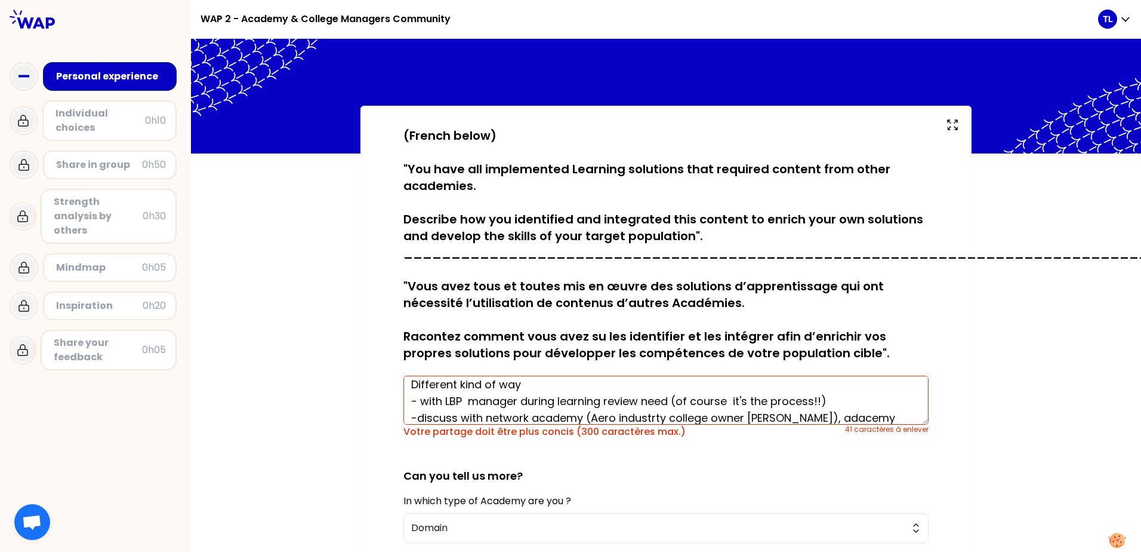
click at [729, 400] on textarea "Different kind of way - with LBP manager during learning review need (of course…" at bounding box center [666, 399] width 525 height 49
drag, startPoint x: 729, startPoint y: 400, endPoint x: 674, endPoint y: 399, distance: 54.9
click at [674, 399] on textarea "Different kind of way - with LBP manager during learning review need (of course…" at bounding box center [666, 399] width 525 height 49
click at [567, 399] on textarea "Different kind of way - with LBP manager during learning review need (it's the …" at bounding box center [666, 399] width 525 height 49
click at [463, 398] on textarea "Different kind of way - with LBP manager during learning review need (it's the …" at bounding box center [666, 399] width 525 height 49
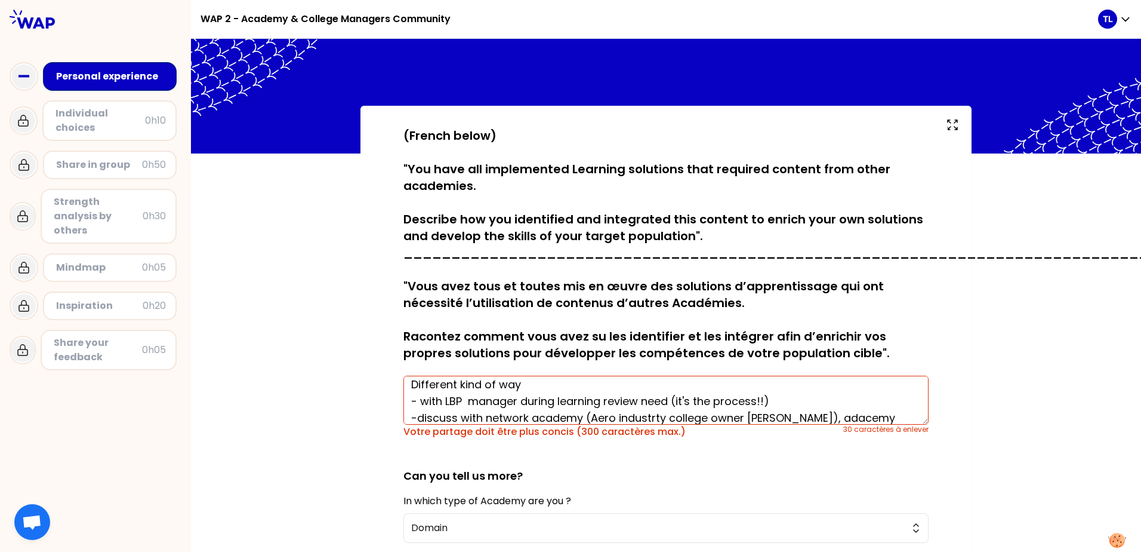
click at [460, 399] on textarea "Different kind of way - with LBP manager during learning review need (it's the …" at bounding box center [666, 399] width 525 height 49
click at [639, 402] on textarea "Different kind of way - with LBP manager during learning review need (it's the …" at bounding box center [666, 399] width 525 height 49
drag, startPoint x: 639, startPoint y: 402, endPoint x: 664, endPoint y: 402, distance: 25.1
click at [664, 402] on textarea "Different kind of way - with LBP manager during learning review need (it's the …" at bounding box center [666, 399] width 525 height 49
click at [593, 401] on textarea "Different kind of way - with LBP manager during learning review need (it's the …" at bounding box center [666, 399] width 525 height 49
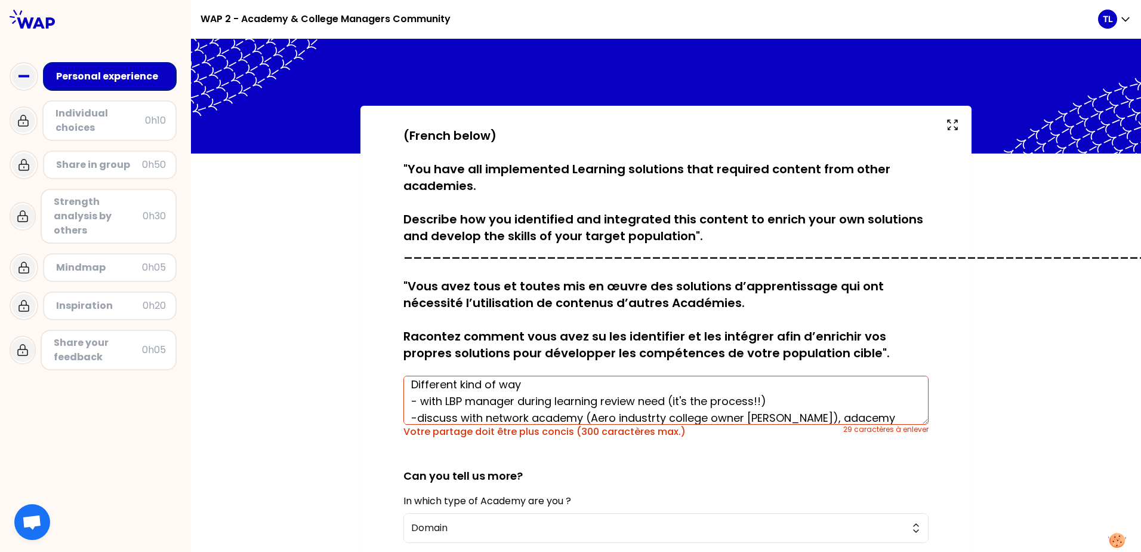
click at [600, 402] on textarea "Different kind of way - with LBP manager during learning review need (it's the …" at bounding box center [666, 399] width 525 height 49
click at [450, 383] on textarea "Different kind of way - with LBP manager during learning defintion(it's the pro…" at bounding box center [666, 399] width 525 height 49
click at [451, 402] on textarea "Different kind of way - with LBP manager during learning defintion(it's the pro…" at bounding box center [666, 399] width 525 height 49
click at [495, 412] on textarea "Different kind of way - with LBP manager during learning defintion(it's the pro…" at bounding box center [666, 399] width 525 height 49
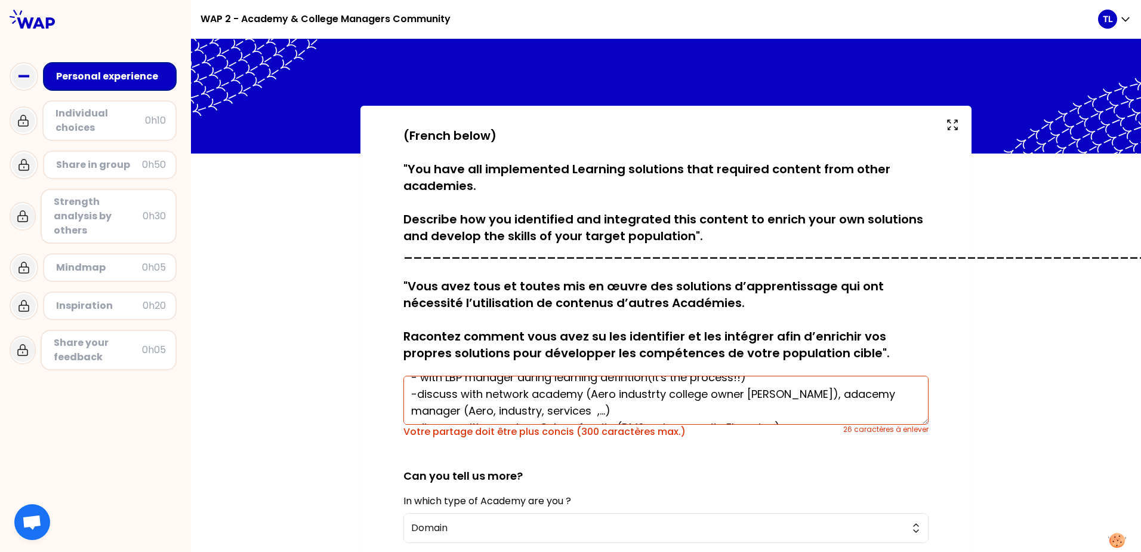
click at [653, 395] on textarea "Different kind of way - with LBP manager during learning defintion(it's the pro…" at bounding box center [666, 399] width 525 height 49
click at [694, 396] on textarea "Different kind of way - with LBP manager during learning defintion(it's the pro…" at bounding box center [666, 399] width 525 height 49
click at [699, 396] on textarea "Different kind of way - with LBP manager during learning defintion(it's the pro…" at bounding box center [666, 399] width 525 height 49
drag, startPoint x: 735, startPoint y: 395, endPoint x: 701, endPoint y: 393, distance: 34.1
click at [701, 393] on textarea "Different kind of way - with LBP manager during learning defintion(it's the pro…" at bounding box center [666, 399] width 525 height 49
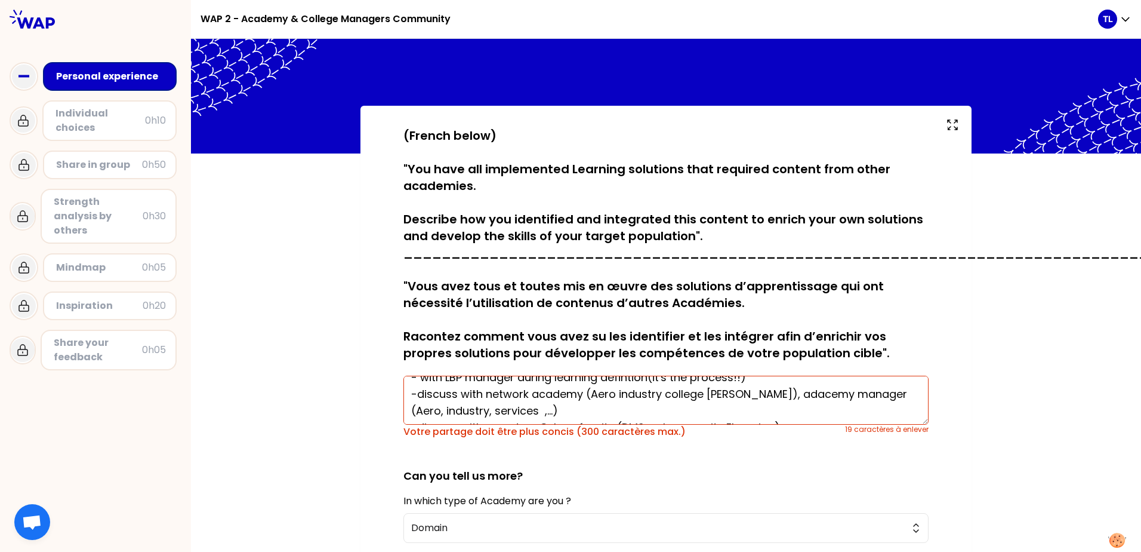
click at [466, 413] on textarea "Different kind of way - with LBP manager during learning defintion(it's the pro…" at bounding box center [666, 399] width 525 height 49
click at [538, 411] on textarea "Different kind of way - with LBP manager during learning defintion(it's the pro…" at bounding box center [666, 399] width 525 height 49
click at [538, 394] on textarea "Different kind of way - with LBP manager during learning defintion(it's the pro…" at bounding box center [666, 399] width 525 height 49
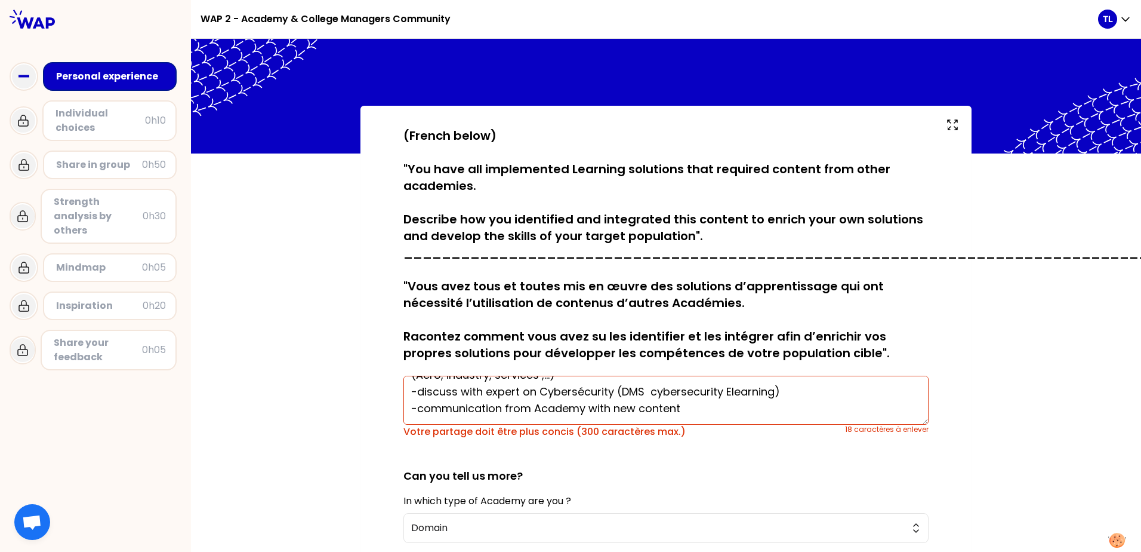
click at [517, 390] on textarea "Different kind of way - with LBP manager during learning defintion(it's the pro…" at bounding box center [666, 399] width 525 height 49
drag, startPoint x: 518, startPoint y: 390, endPoint x: 605, endPoint y: 390, distance: 87.1
click at [605, 390] on textarea "Different kind of way - with LBP manager during learning defintion(it's the pro…" at bounding box center [666, 399] width 525 height 49
click at [587, 393] on textarea "Different kind of way - with LBP manager during learning defintion(it's the pro…" at bounding box center [666, 399] width 525 height 49
click at [691, 390] on textarea "Different kind of way - with LBP manager during learning defintion(it's the pro…" at bounding box center [666, 399] width 525 height 49
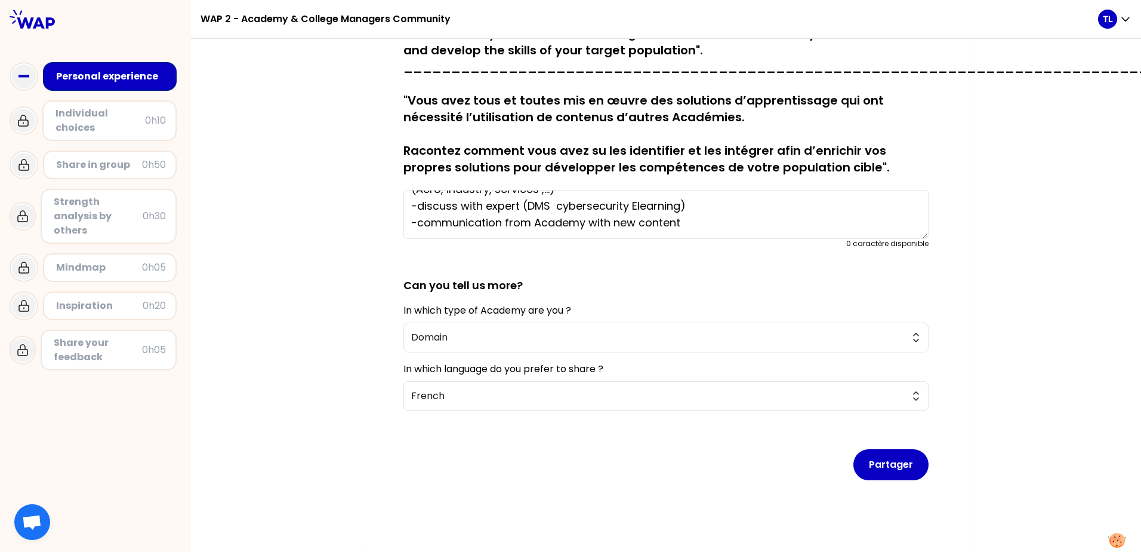
scroll to position [195, 0]
type textarea "Different kind of way - with LBP manager during learning defintion(it's the pro…"
click at [878, 449] on button "Partager" at bounding box center [891, 464] width 75 height 31
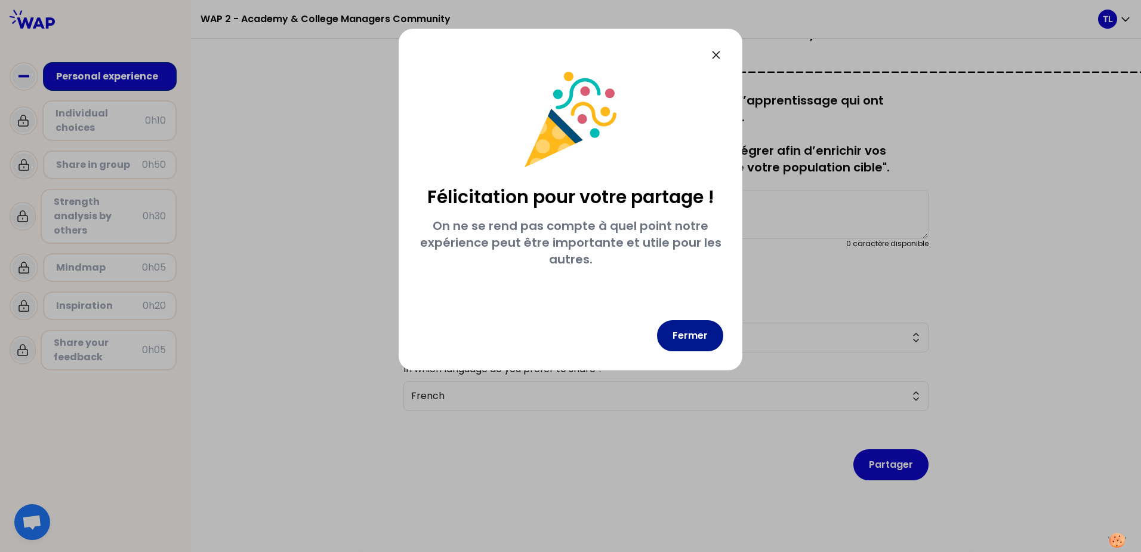
click at [688, 337] on button "Fermer" at bounding box center [690, 335] width 66 height 31
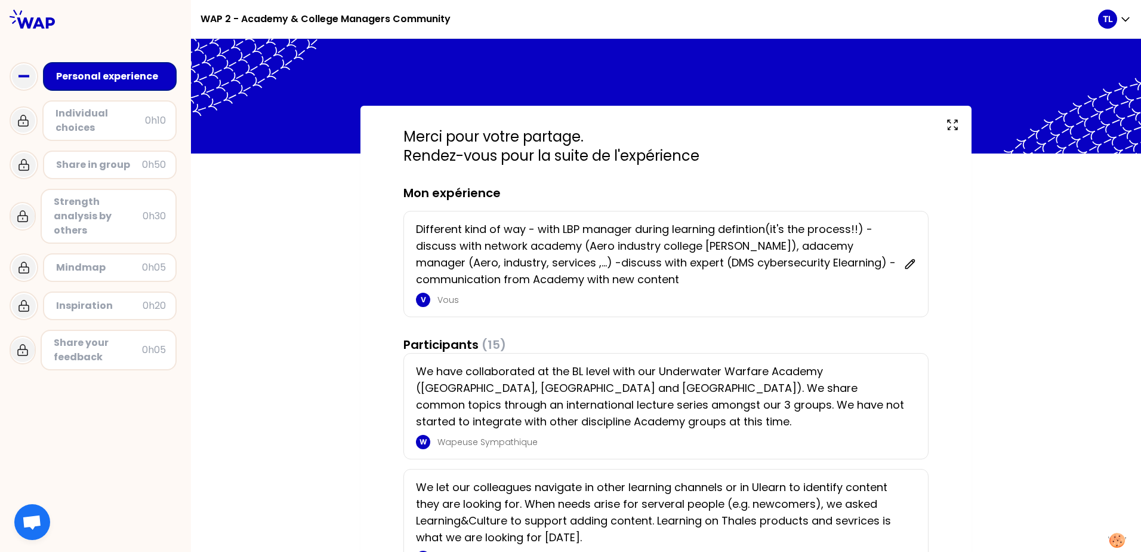
click at [1125, 17] on icon "button" at bounding box center [1126, 19] width 12 height 12
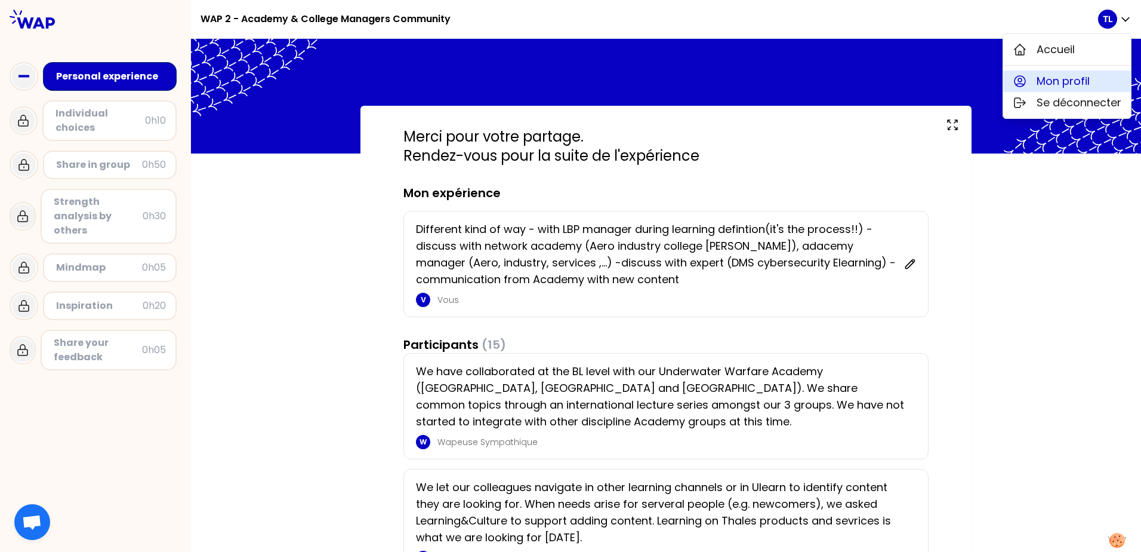
click at [1065, 82] on span "Mon profil" at bounding box center [1063, 81] width 53 height 17
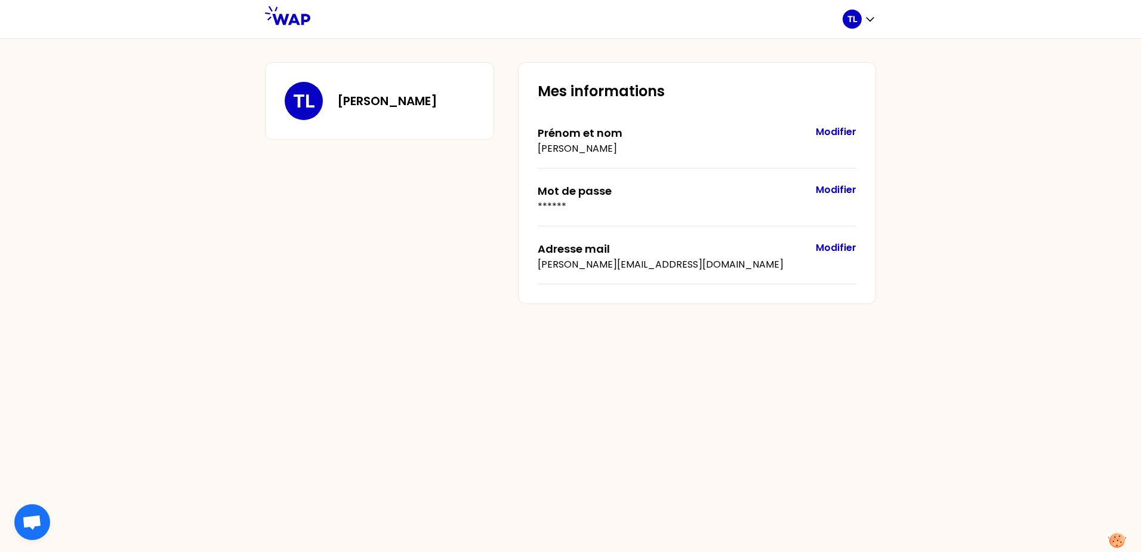
click at [831, 190] on button "Modifier" at bounding box center [836, 190] width 41 height 14
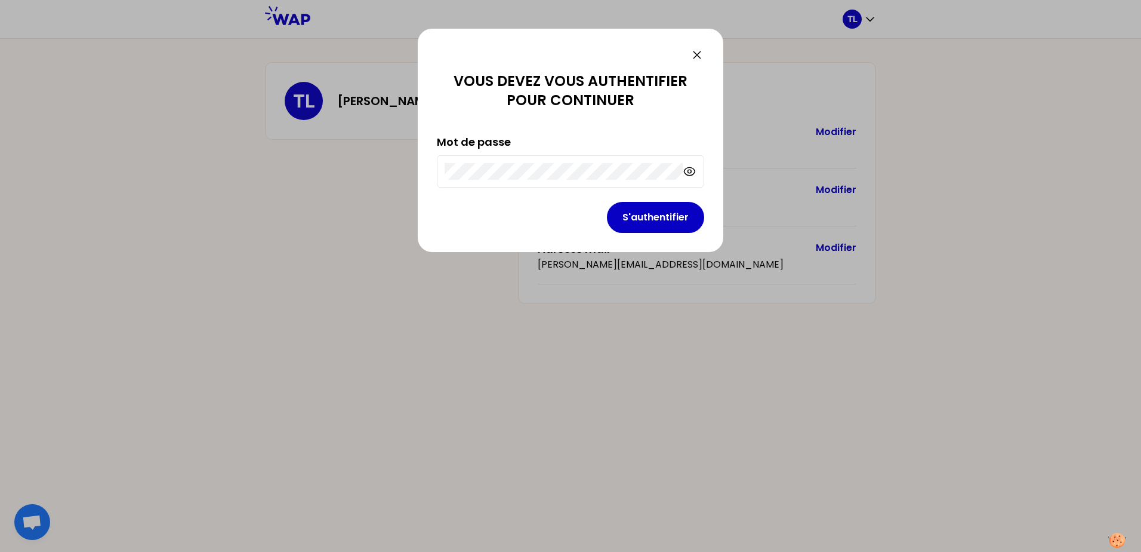
click at [696, 54] on icon at bounding box center [697, 54] width 7 height 7
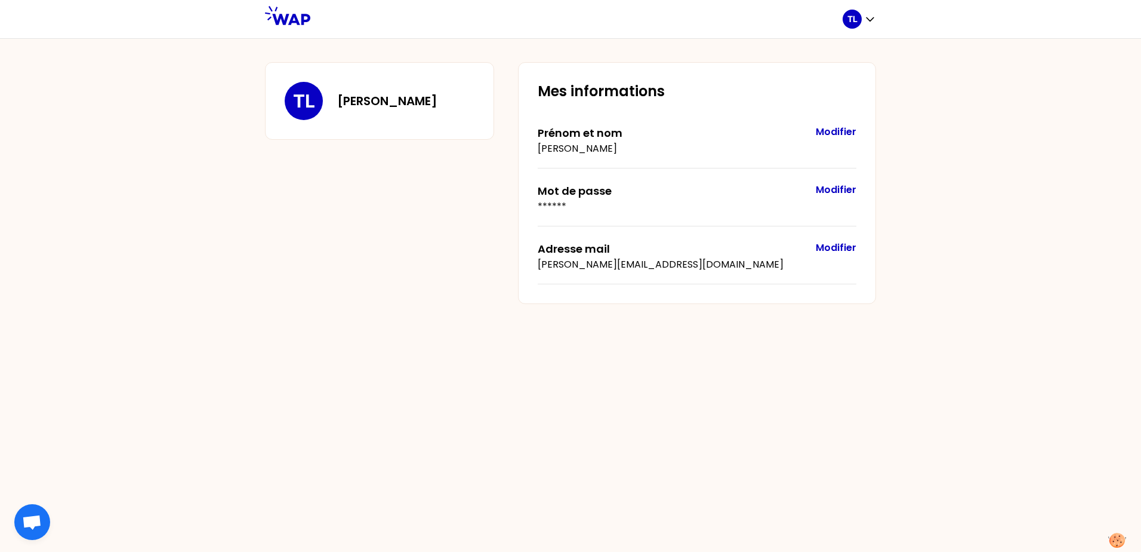
click at [831, 189] on button "Modifier" at bounding box center [836, 190] width 41 height 14
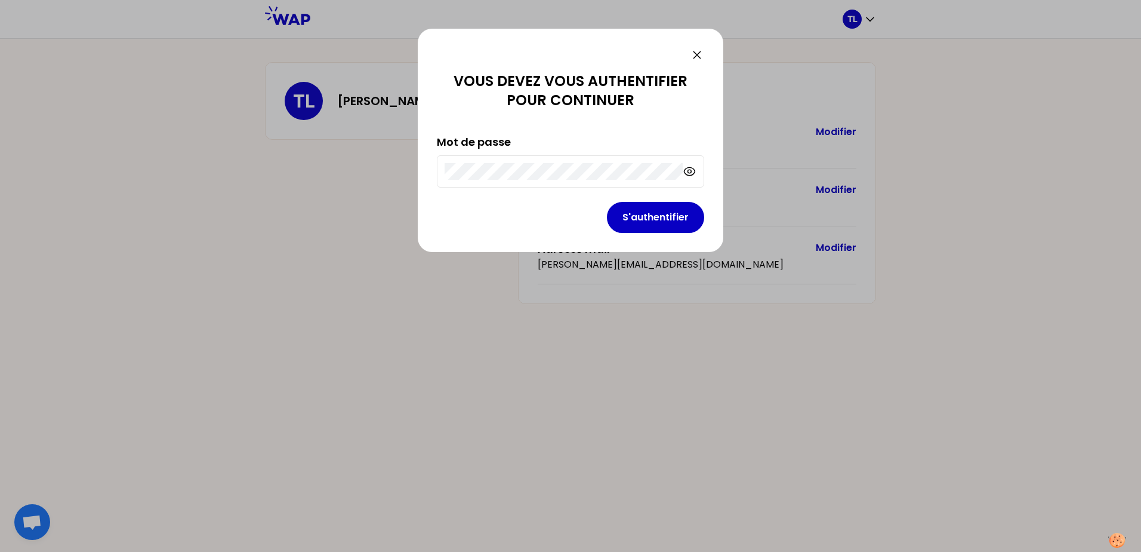
click at [640, 215] on button "S'authentifier" at bounding box center [655, 217] width 97 height 31
click at [692, 50] on icon at bounding box center [697, 55] width 14 height 14
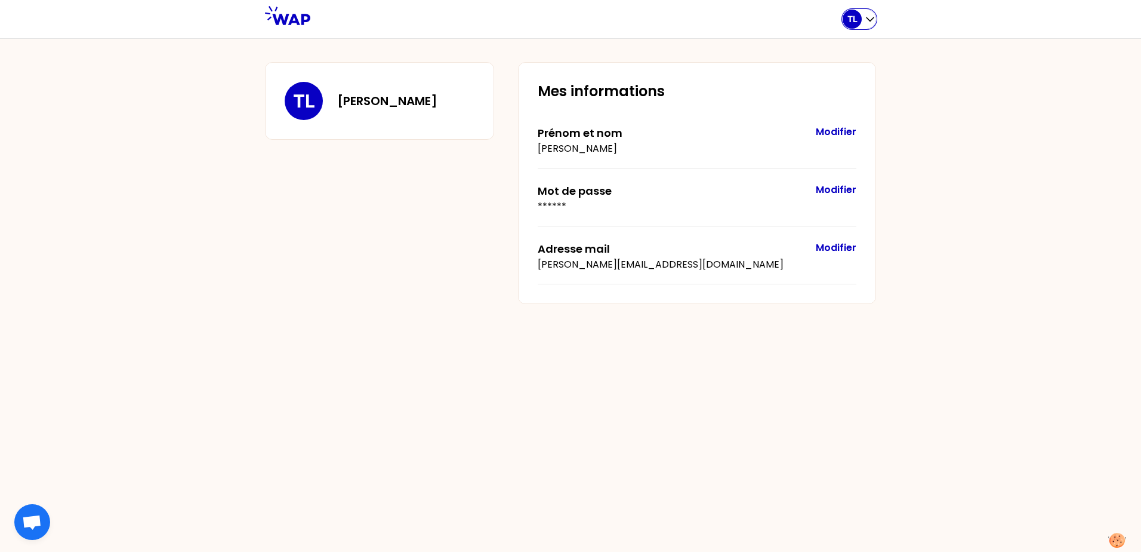
click at [873, 16] on icon "button" at bounding box center [870, 19] width 12 height 12
click at [838, 187] on button "Modifier" at bounding box center [836, 190] width 41 height 14
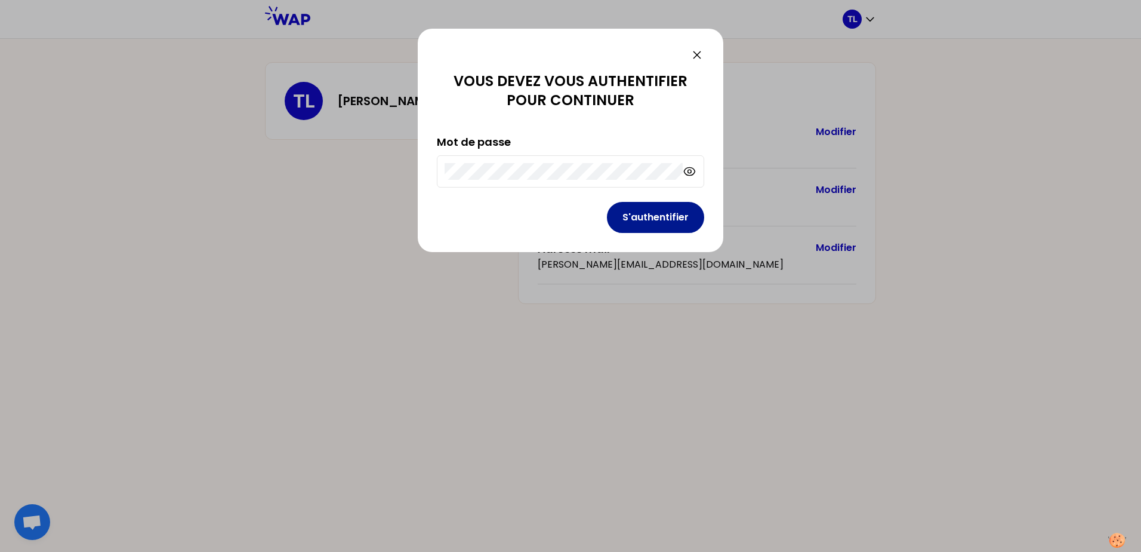
click at [671, 211] on button "S'authentifier" at bounding box center [655, 217] width 97 height 31
click at [388, 155] on div "Vous devez vous authentifier pour continuer Mot de passe S'authentifier" at bounding box center [570, 276] width 1141 height 552
click at [433, 161] on div "Vous devez vous authentifier pour continuer Mot de passe S'authentifier" at bounding box center [571, 140] width 306 height 223
click at [699, 56] on icon at bounding box center [697, 55] width 14 height 14
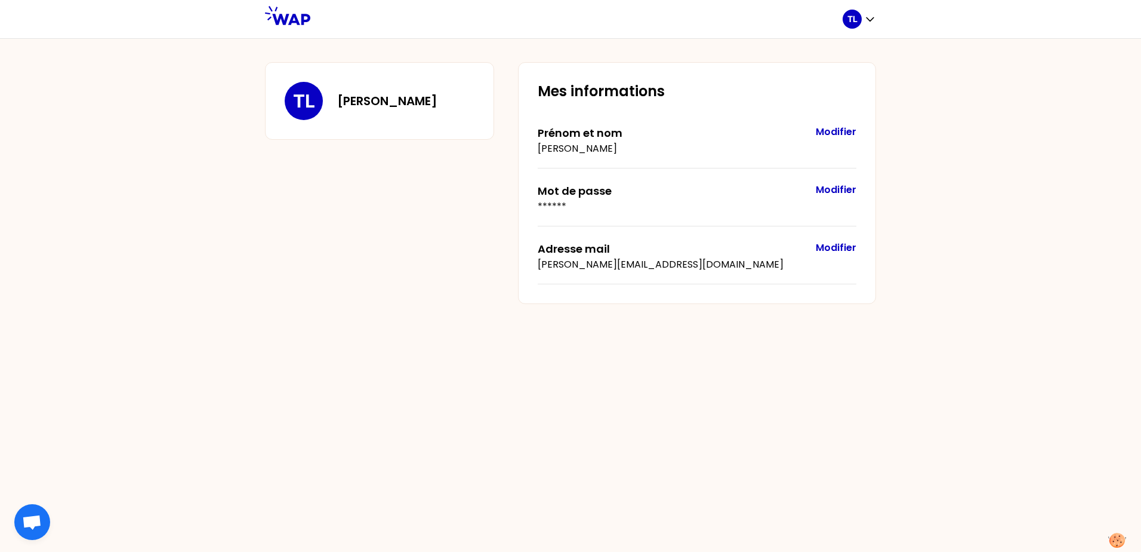
click at [985, 199] on div "TL Thierry Legarçon Mes informations Prénom et nom Thierry Legarçon Modifier Mo…" at bounding box center [570, 294] width 1141 height 513
